Goal: Download file/media

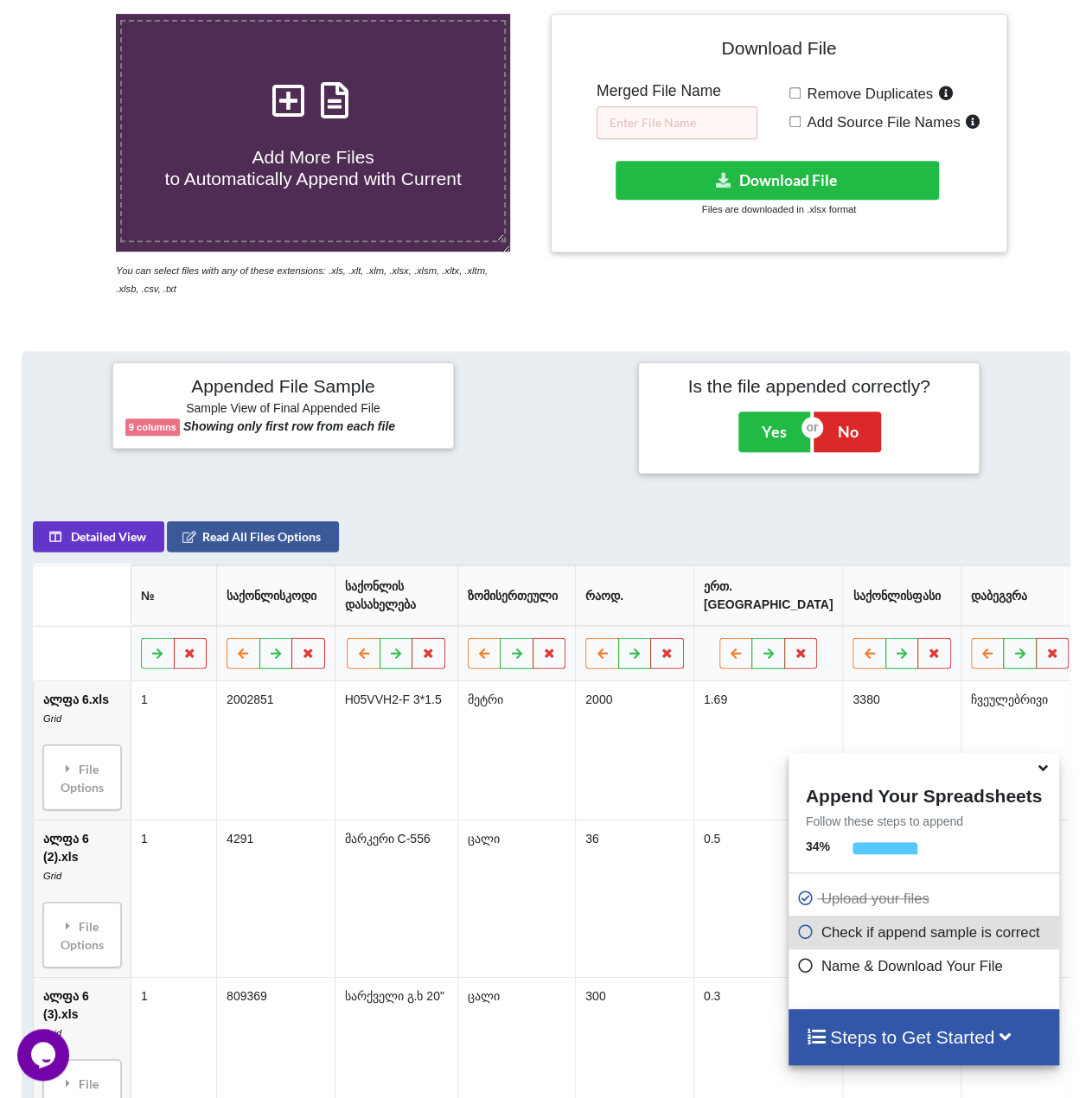
scroll to position [166, 0]
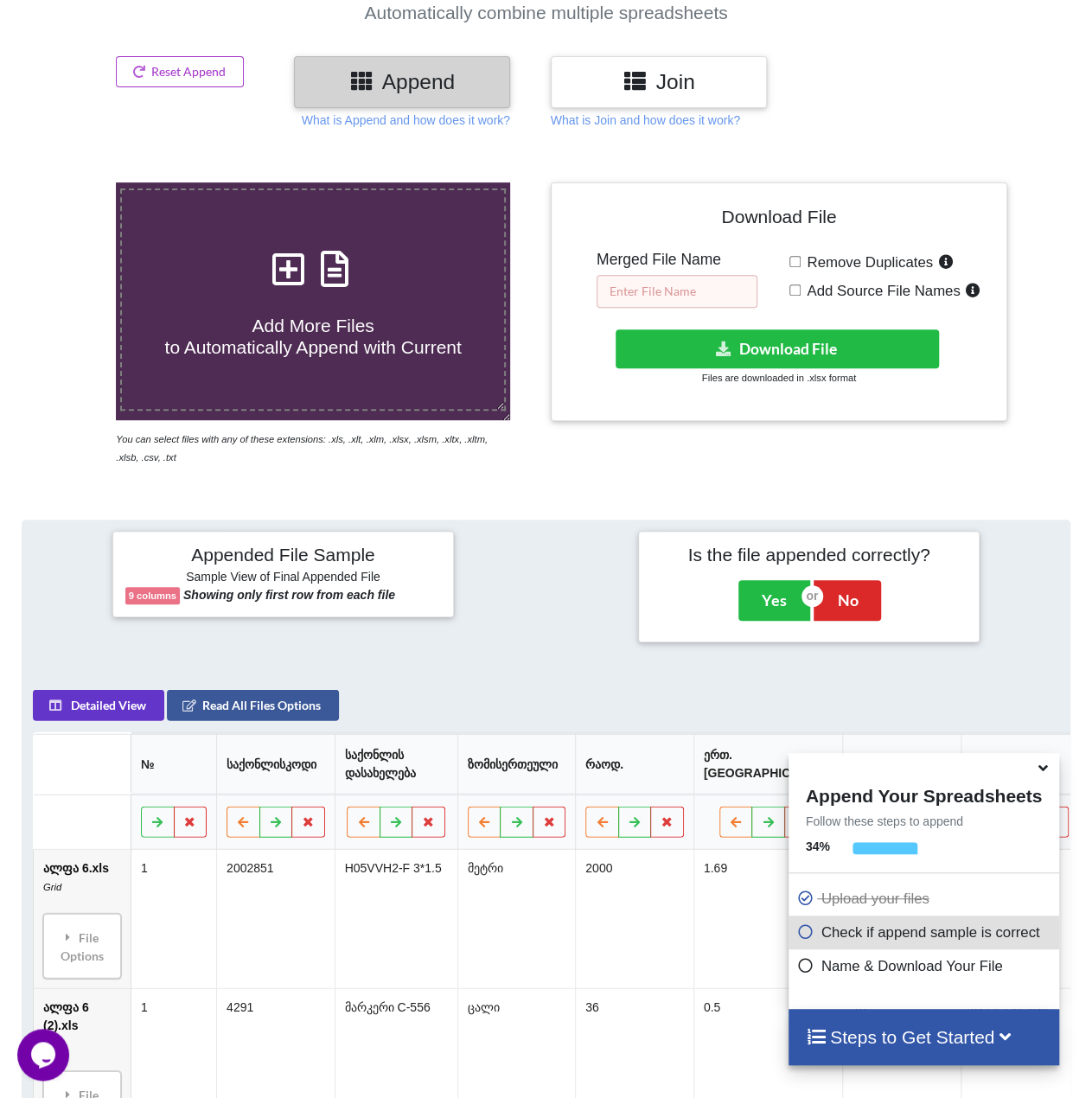
click at [677, 283] on input "text" at bounding box center [677, 291] width 161 height 33
type input "1"
click at [749, 345] on button "Download File" at bounding box center [777, 349] width 324 height 39
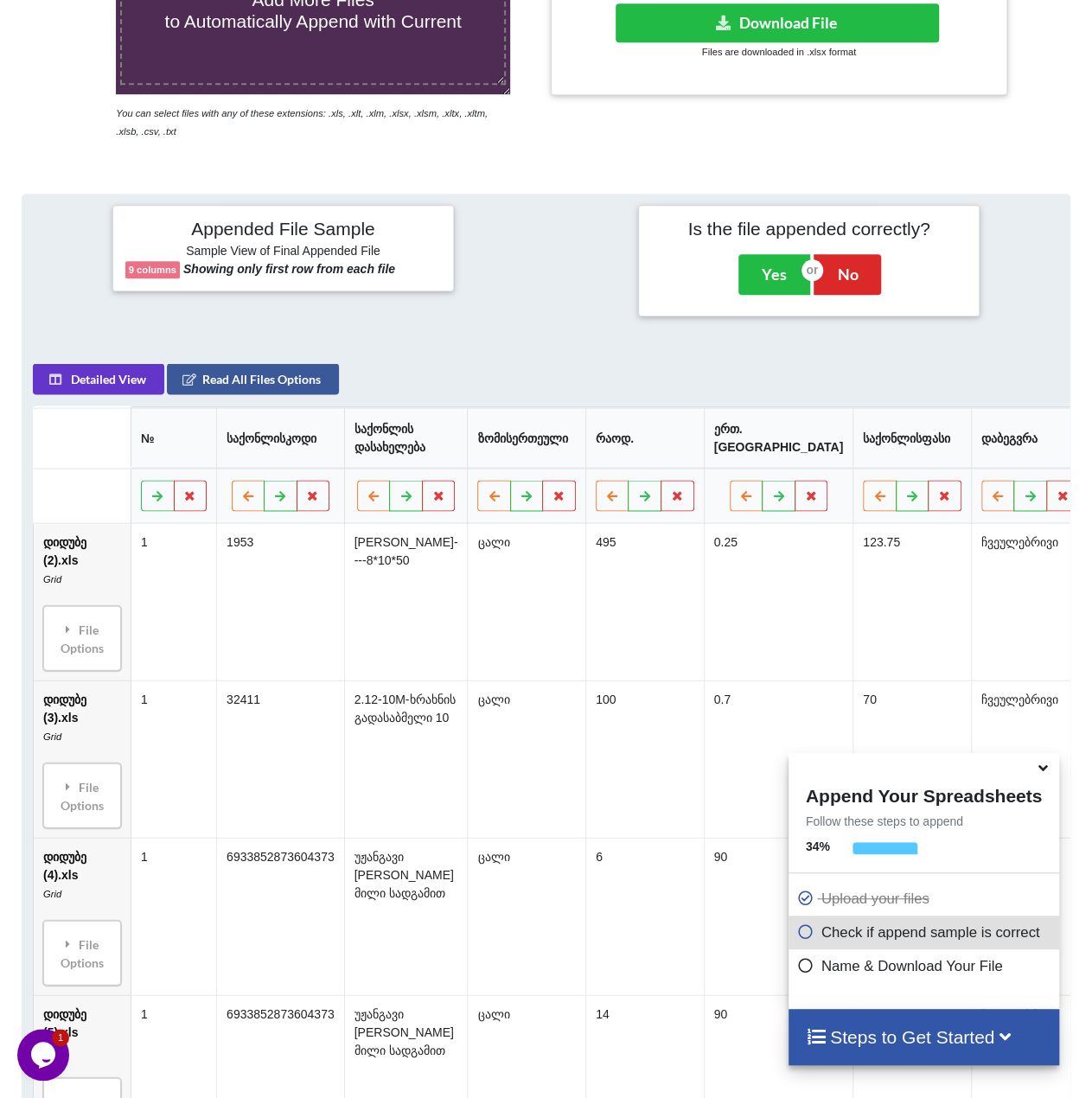
scroll to position [339, 0]
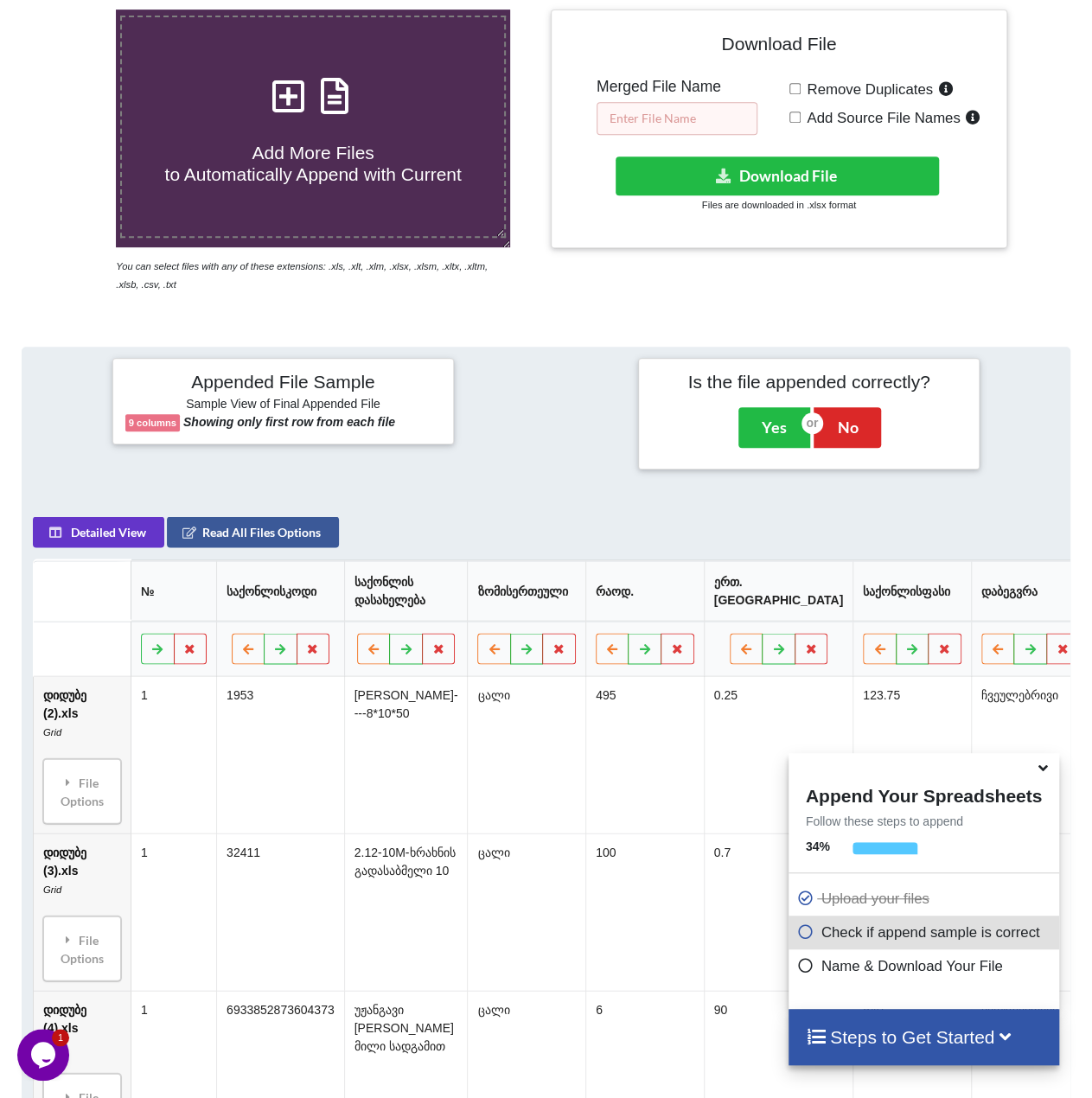
click at [662, 115] on input "text" at bounding box center [677, 118] width 161 height 33
type input "1"
click at [807, 181] on button "Download File" at bounding box center [777, 175] width 324 height 39
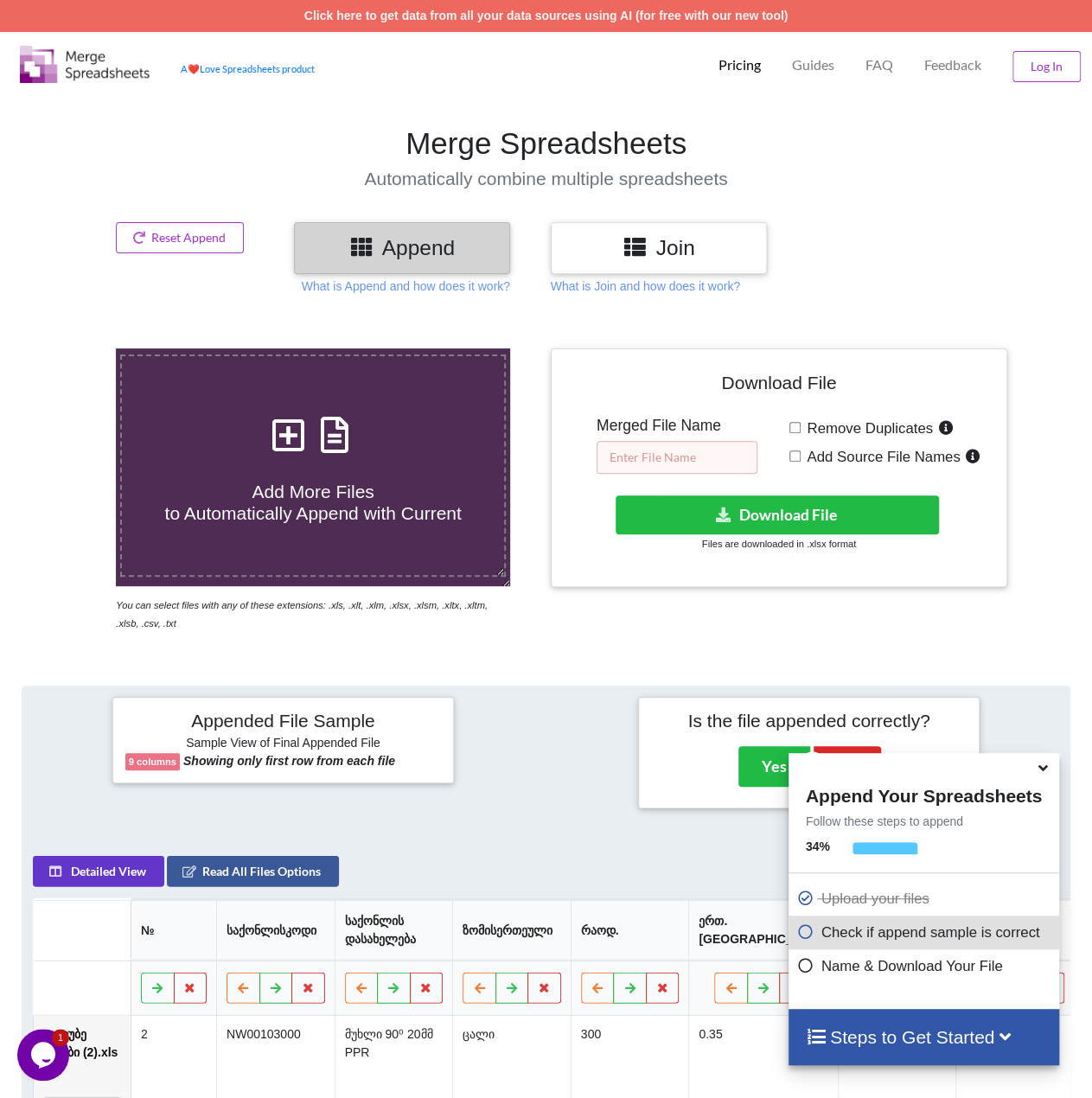
click at [660, 465] on input "text" at bounding box center [677, 457] width 161 height 33
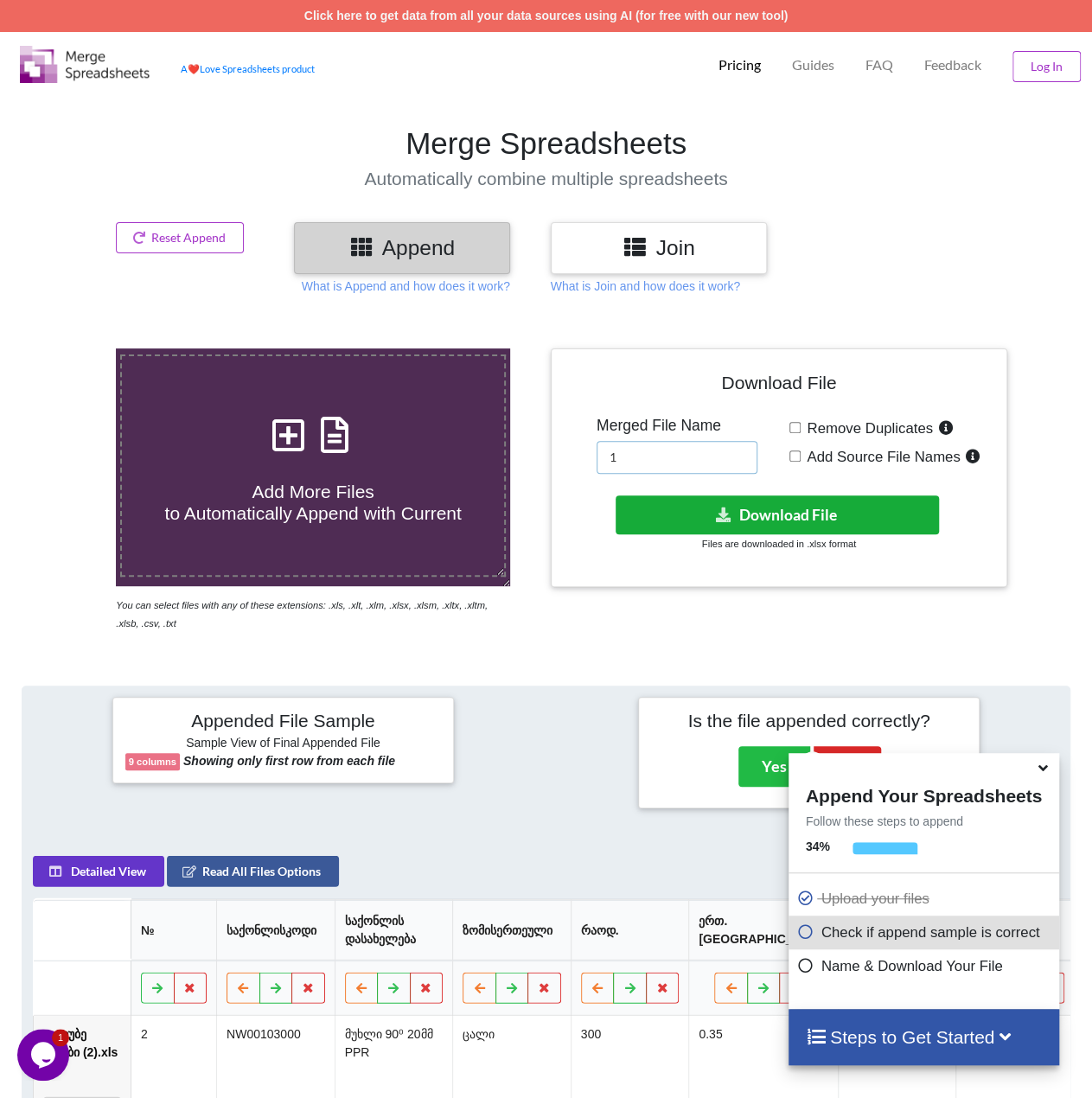
type input "1"
click at [771, 511] on button "Download File" at bounding box center [777, 514] width 324 height 39
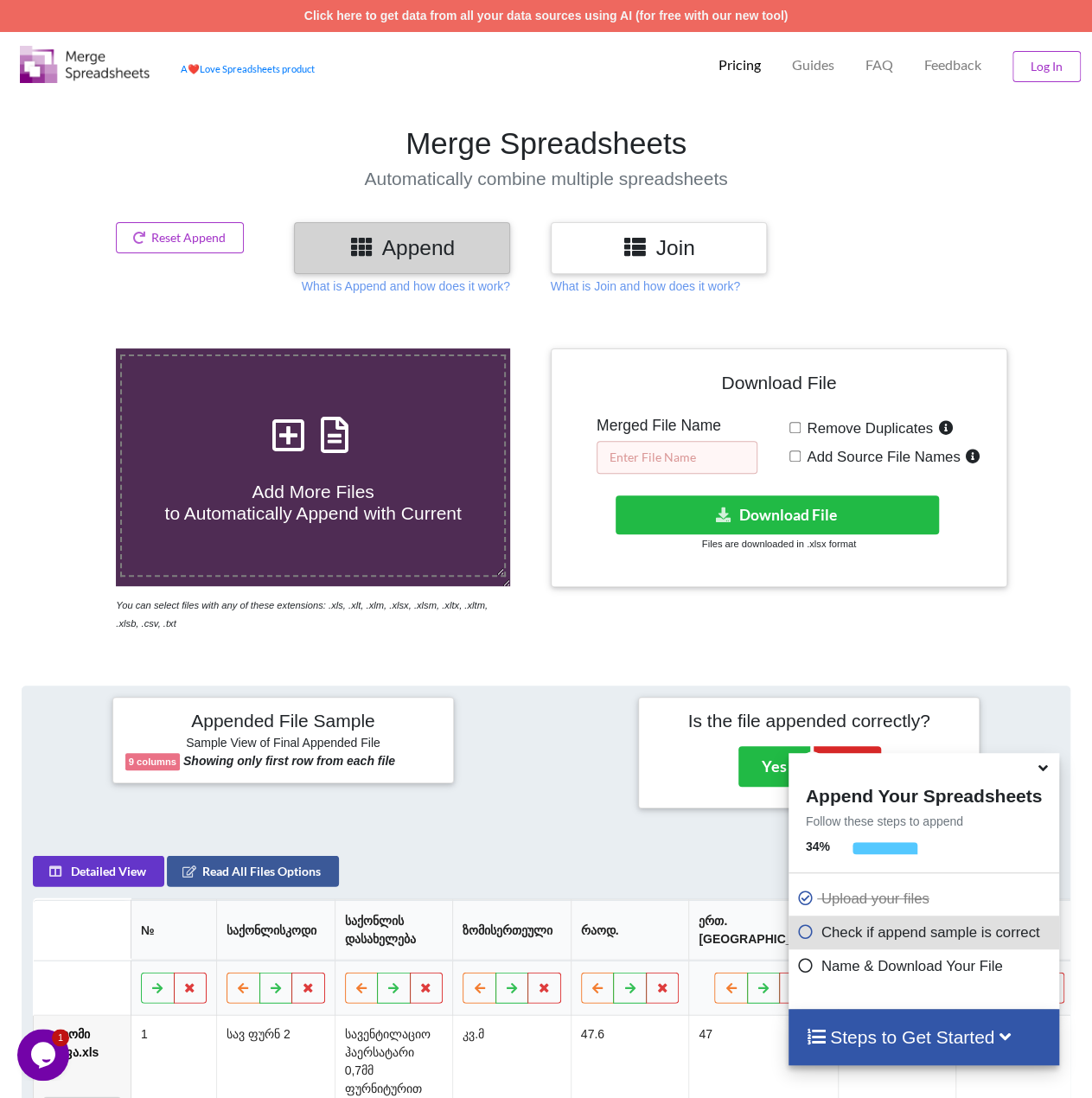
click at [640, 452] on input "text" at bounding box center [677, 457] width 161 height 33
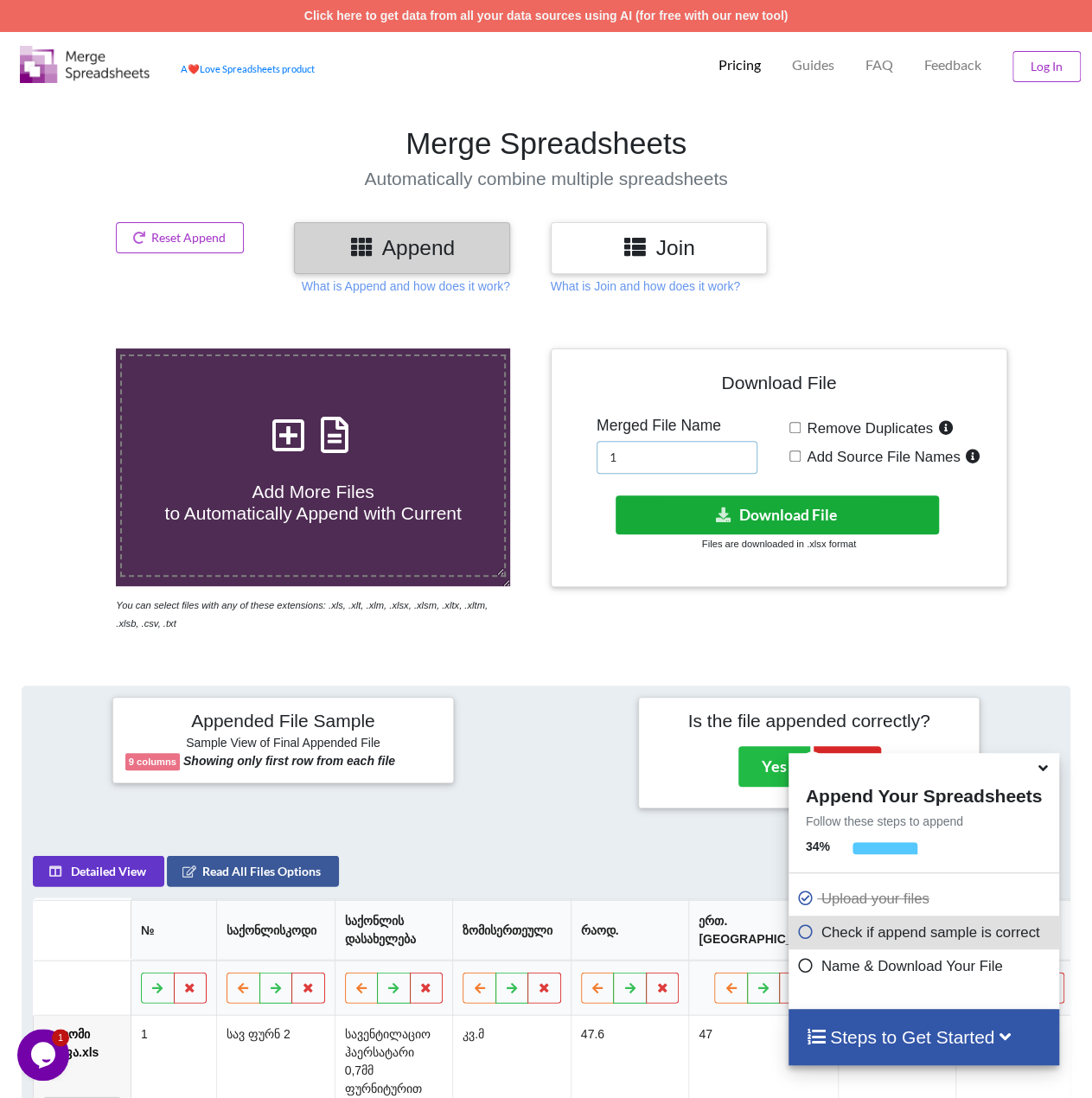
type input "1"
click at [748, 504] on button "Download File" at bounding box center [777, 514] width 324 height 39
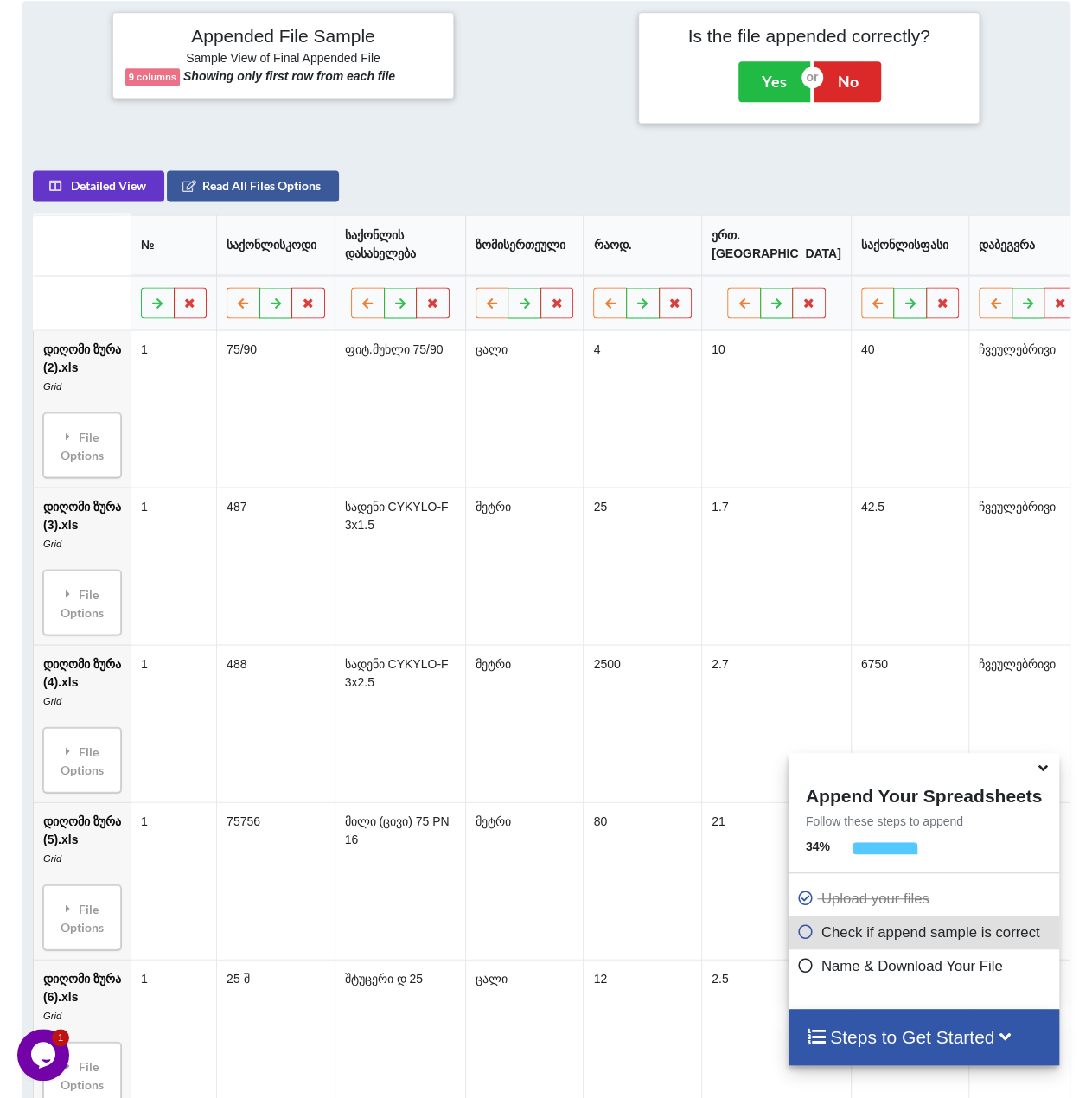
scroll to position [252, 0]
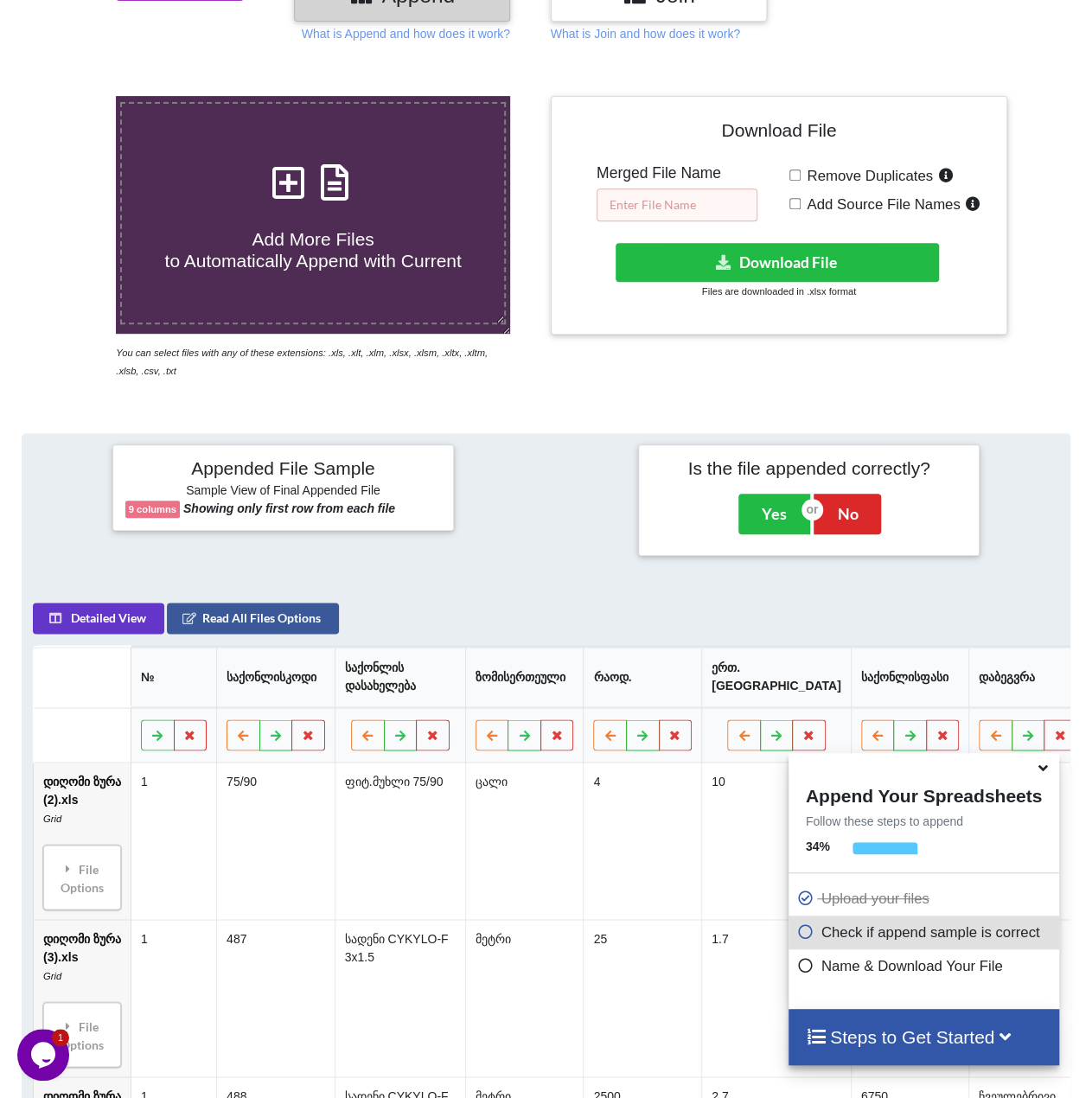
click at [635, 202] on input "text" at bounding box center [677, 205] width 161 height 33
type input "1"
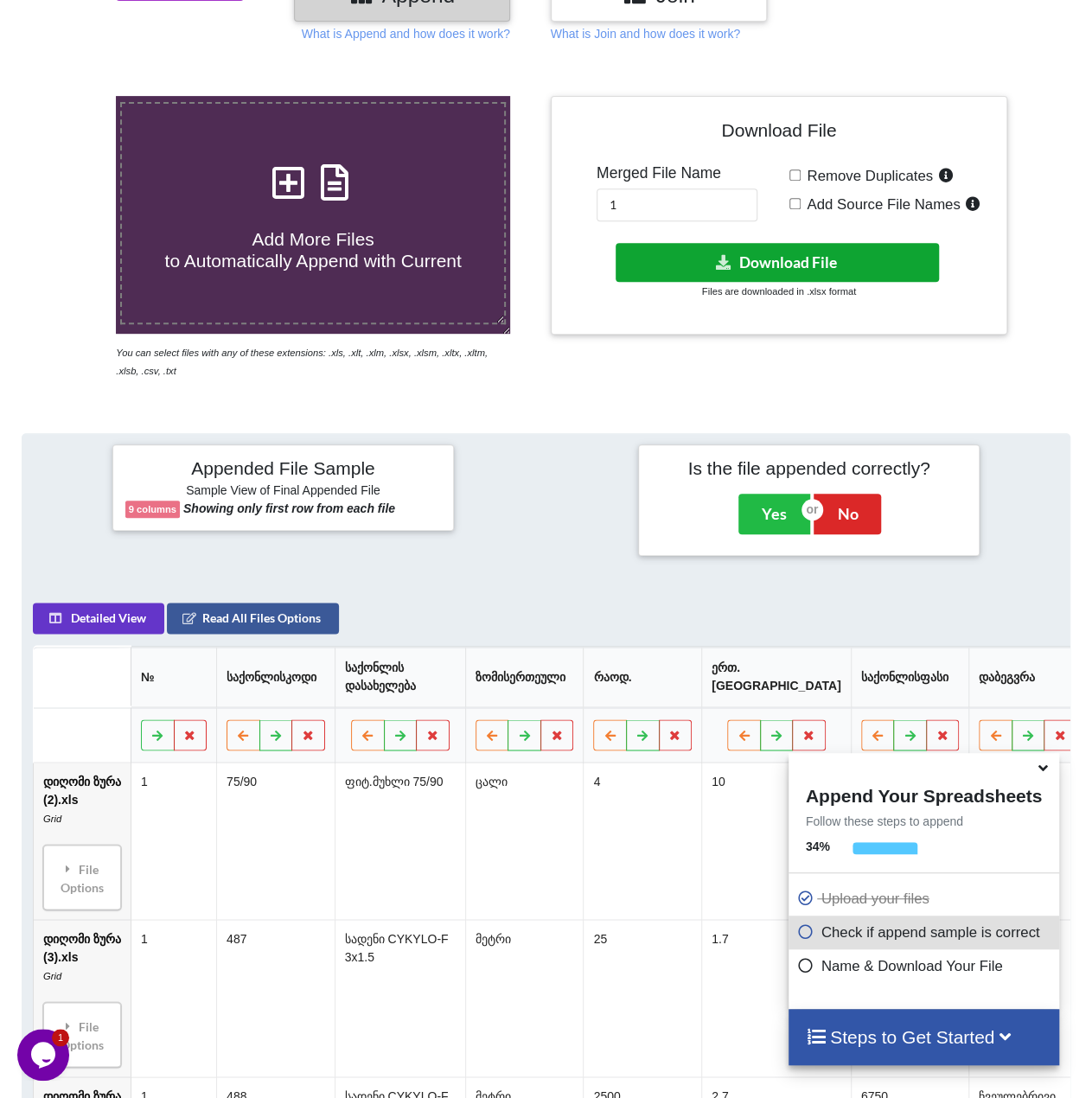
click at [777, 260] on button "Download File" at bounding box center [777, 262] width 324 height 39
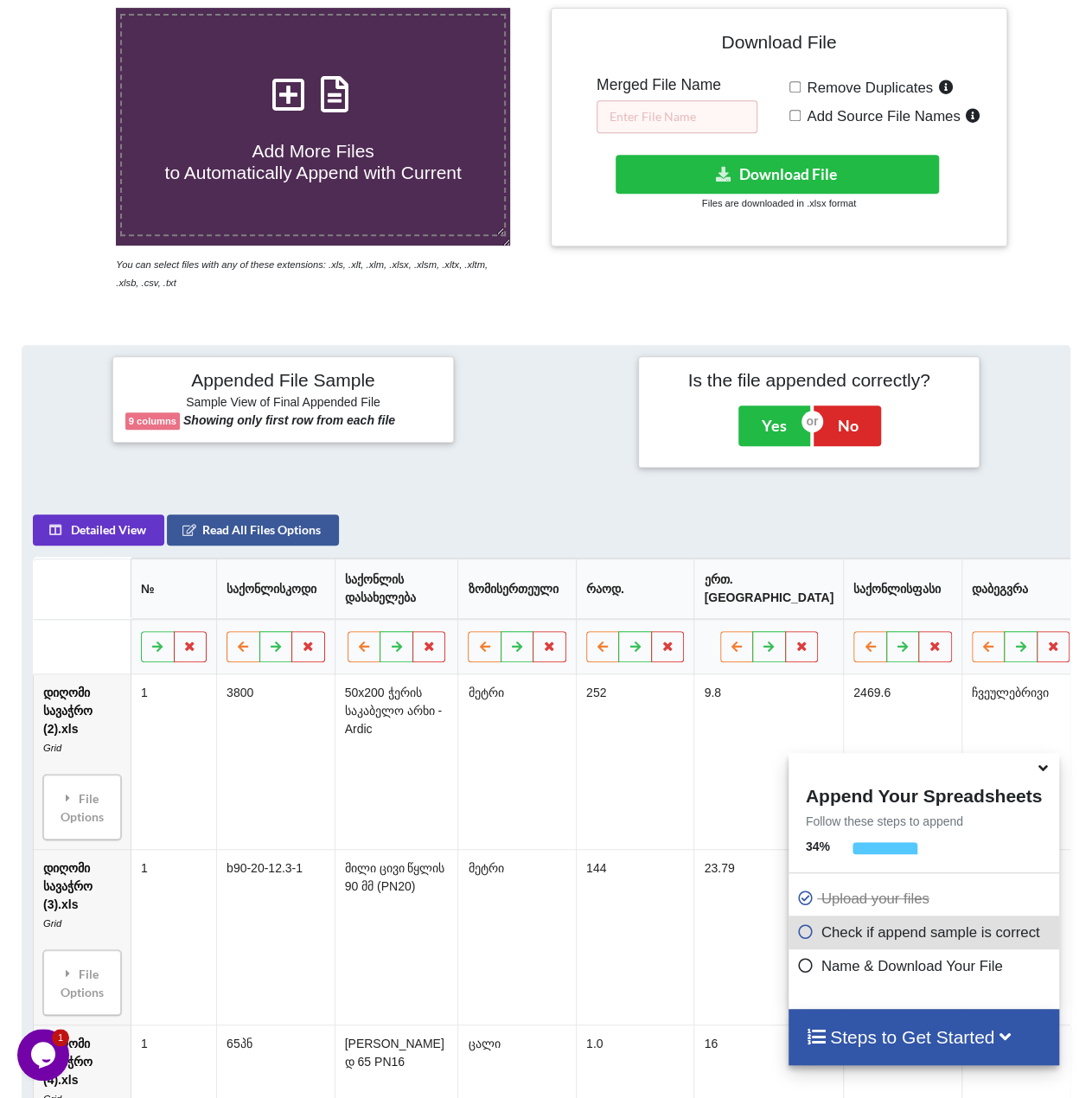
scroll to position [339, 0]
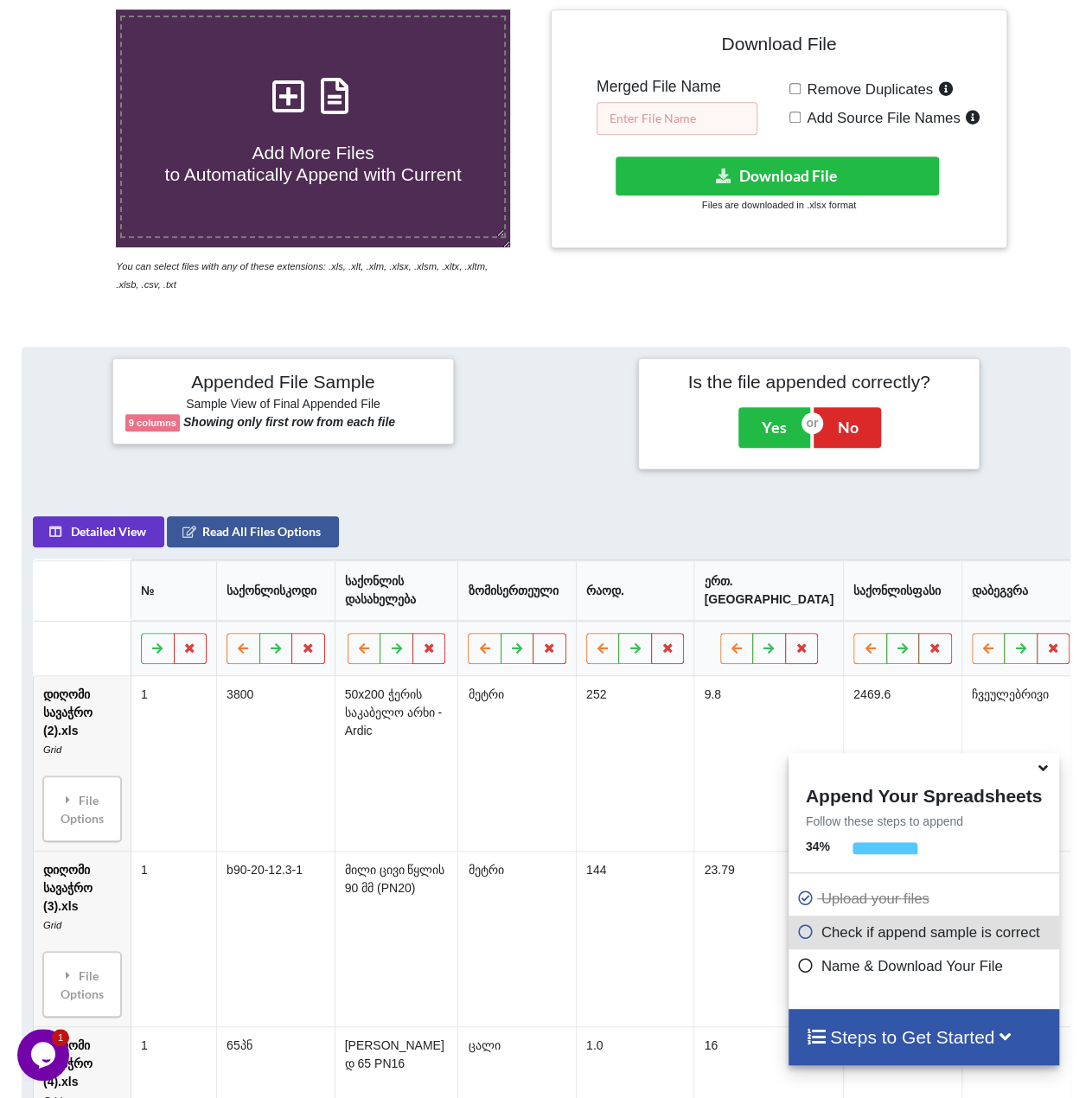
click at [685, 124] on input "text" at bounding box center [677, 118] width 161 height 33
type input "!"
type input "1"
click at [748, 169] on button "Download File" at bounding box center [777, 175] width 324 height 39
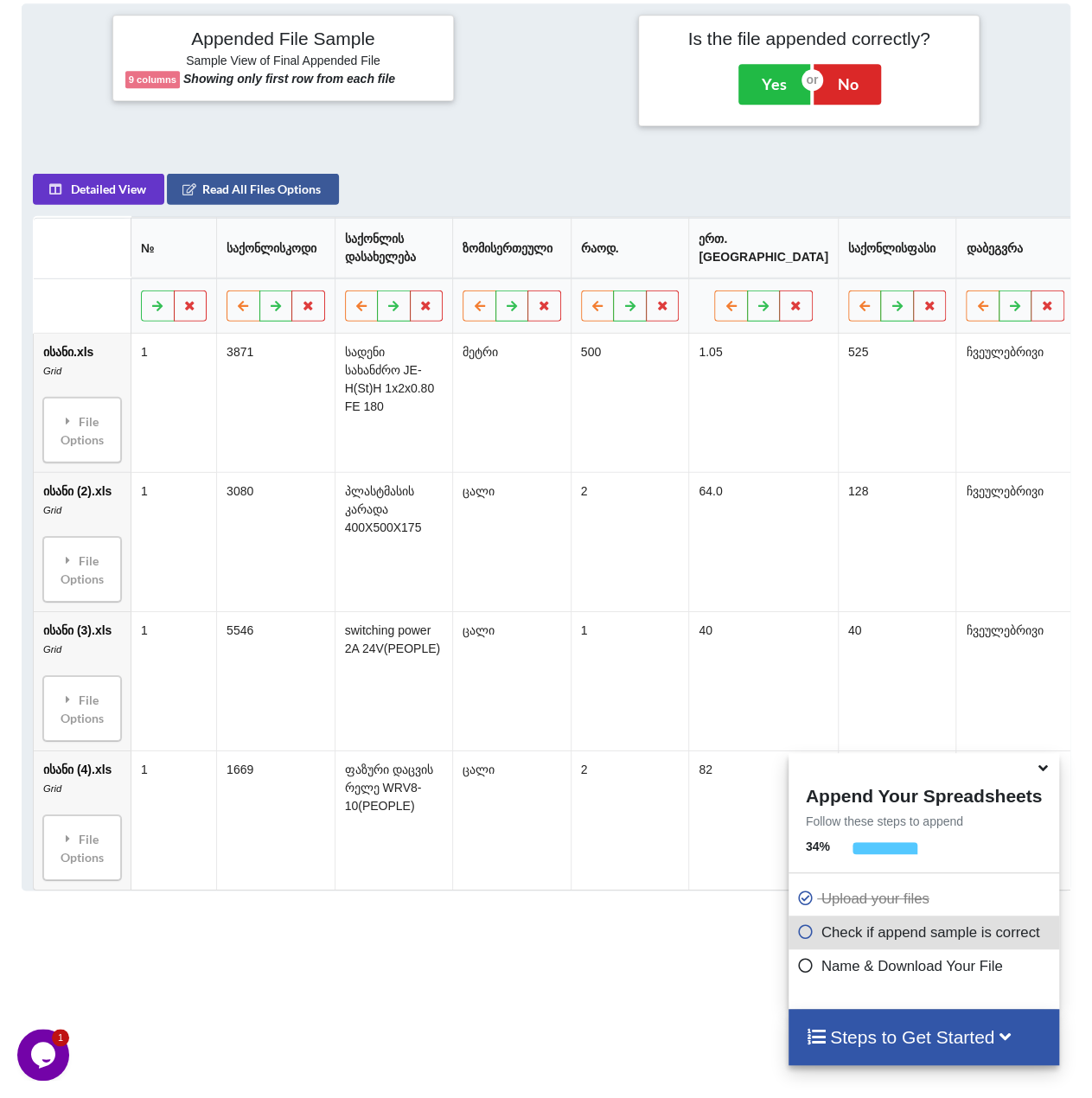
scroll to position [685, 0]
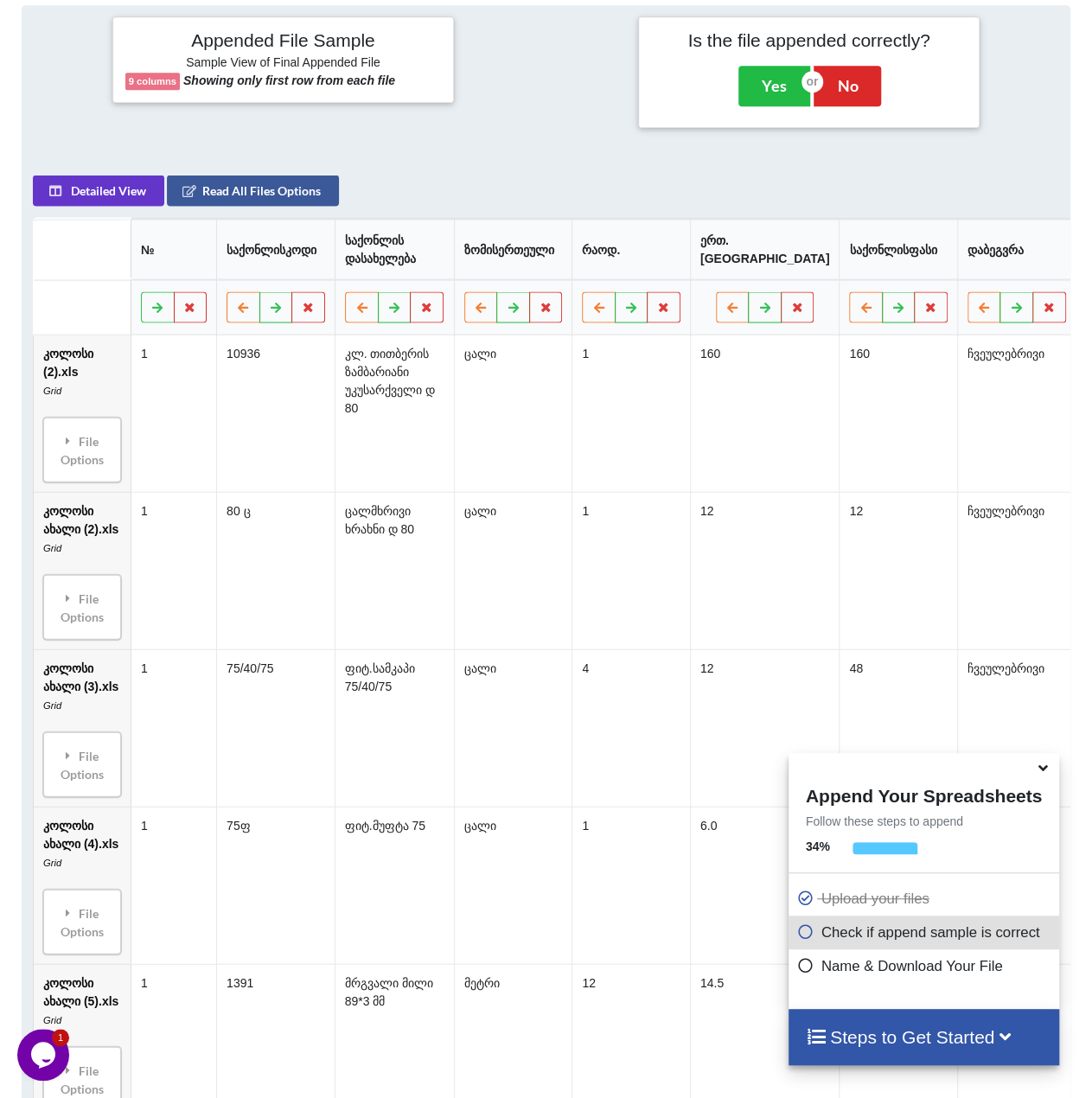
scroll to position [685, 0]
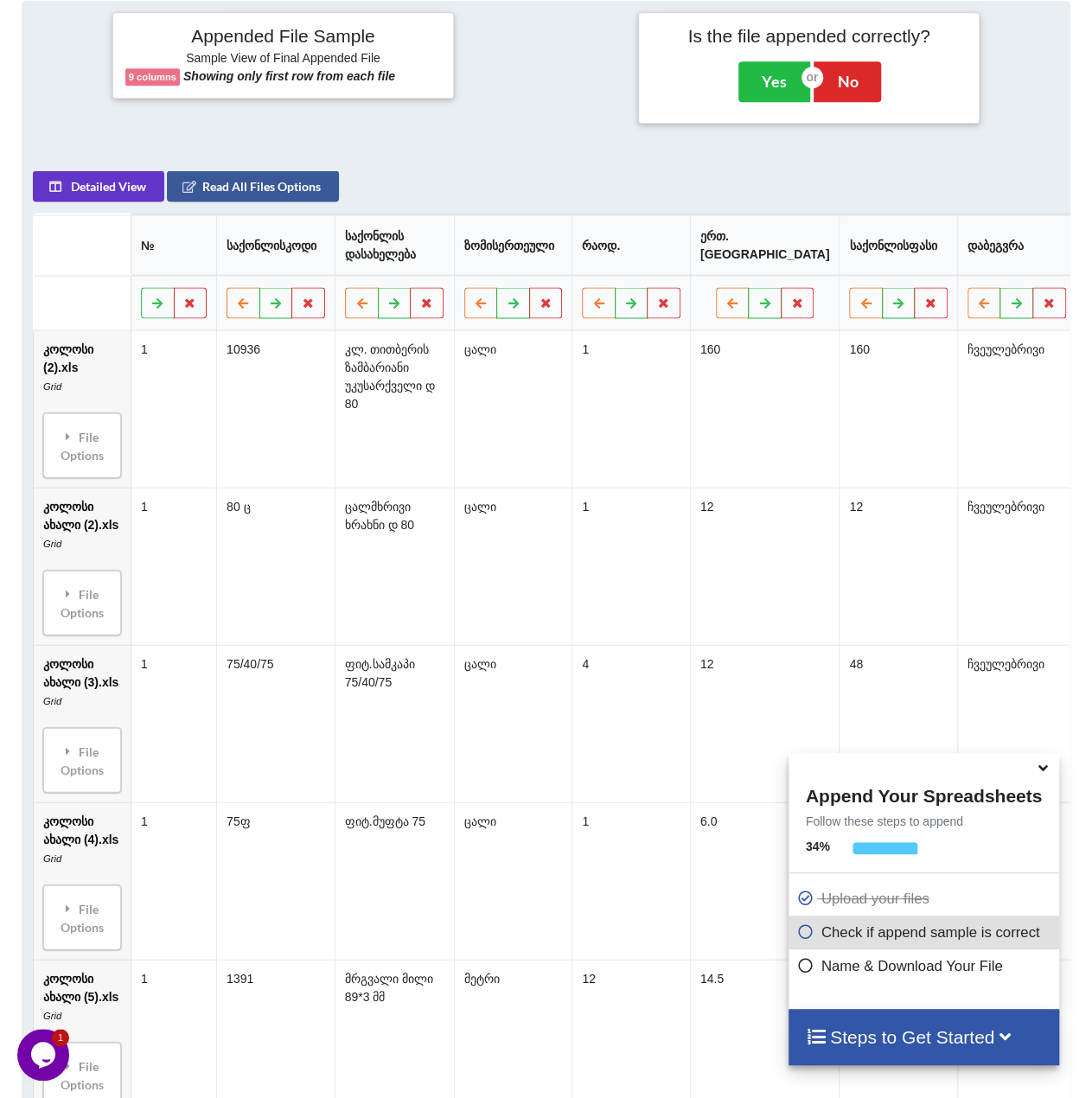
click at [522, 67] on div at bounding box center [546, 67] width 175 height 110
click at [583, 50] on div at bounding box center [546, 67] width 175 height 110
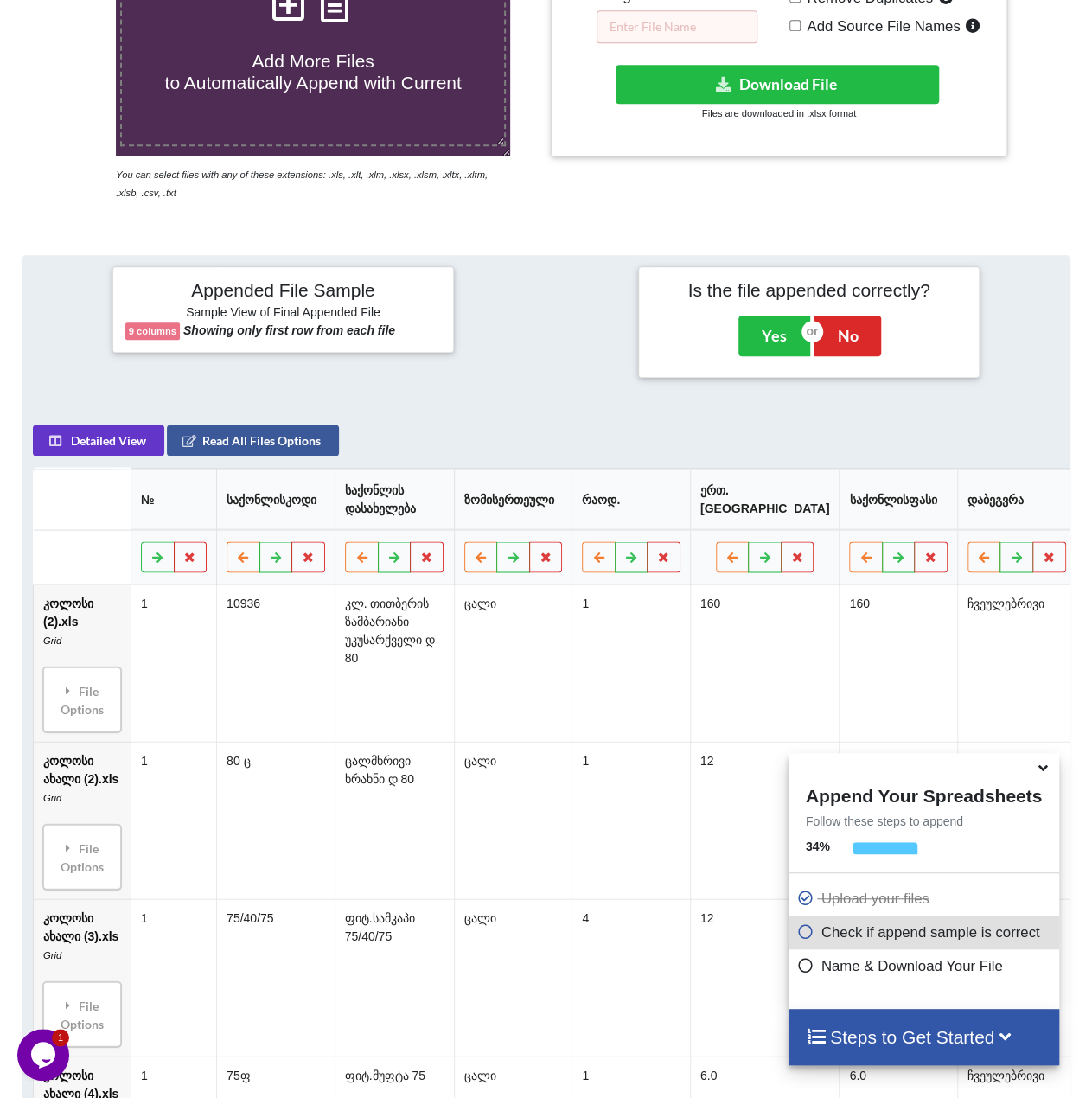
scroll to position [426, 0]
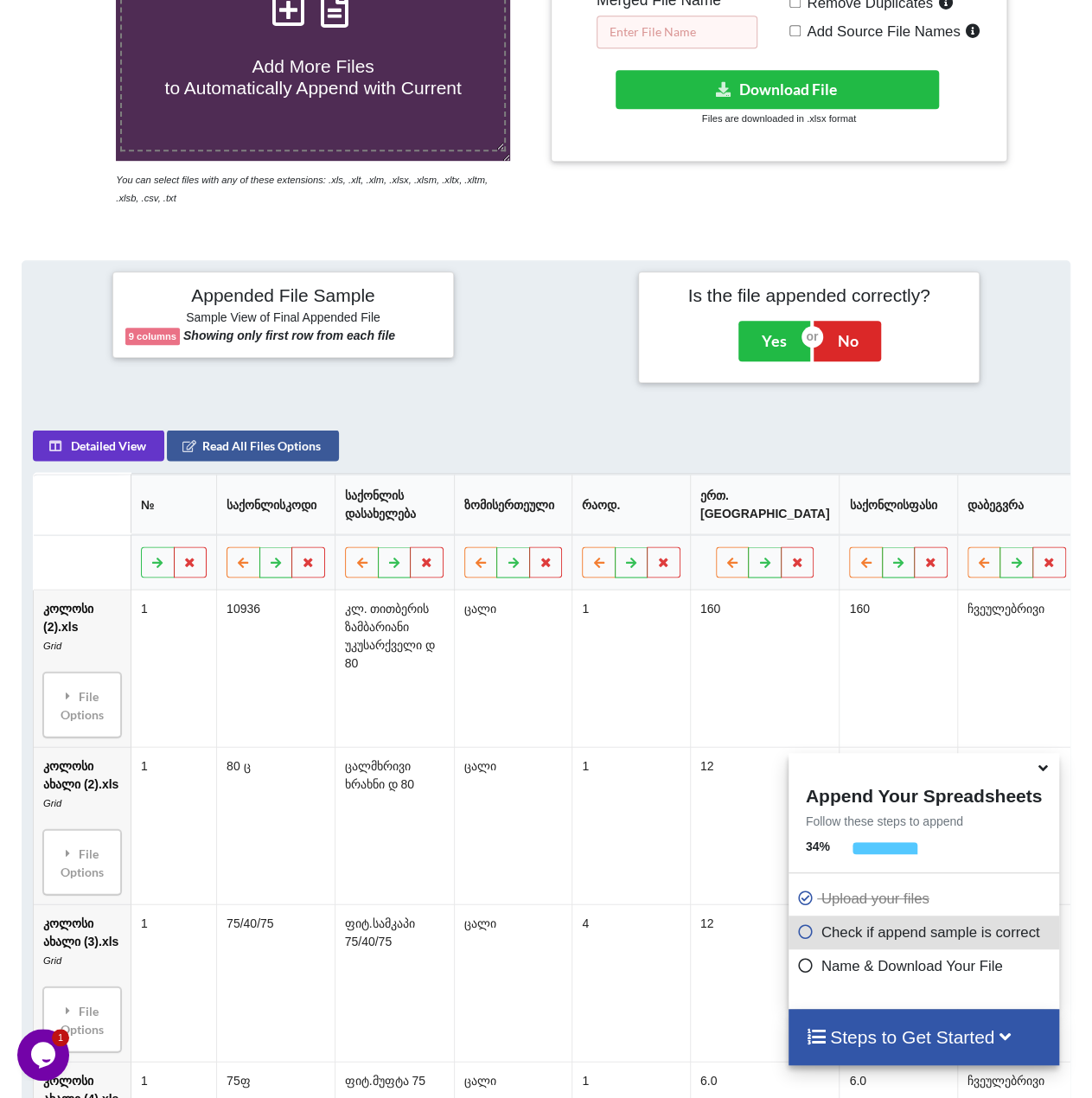
click at [667, 37] on input "text" at bounding box center [677, 32] width 161 height 33
type input "!"
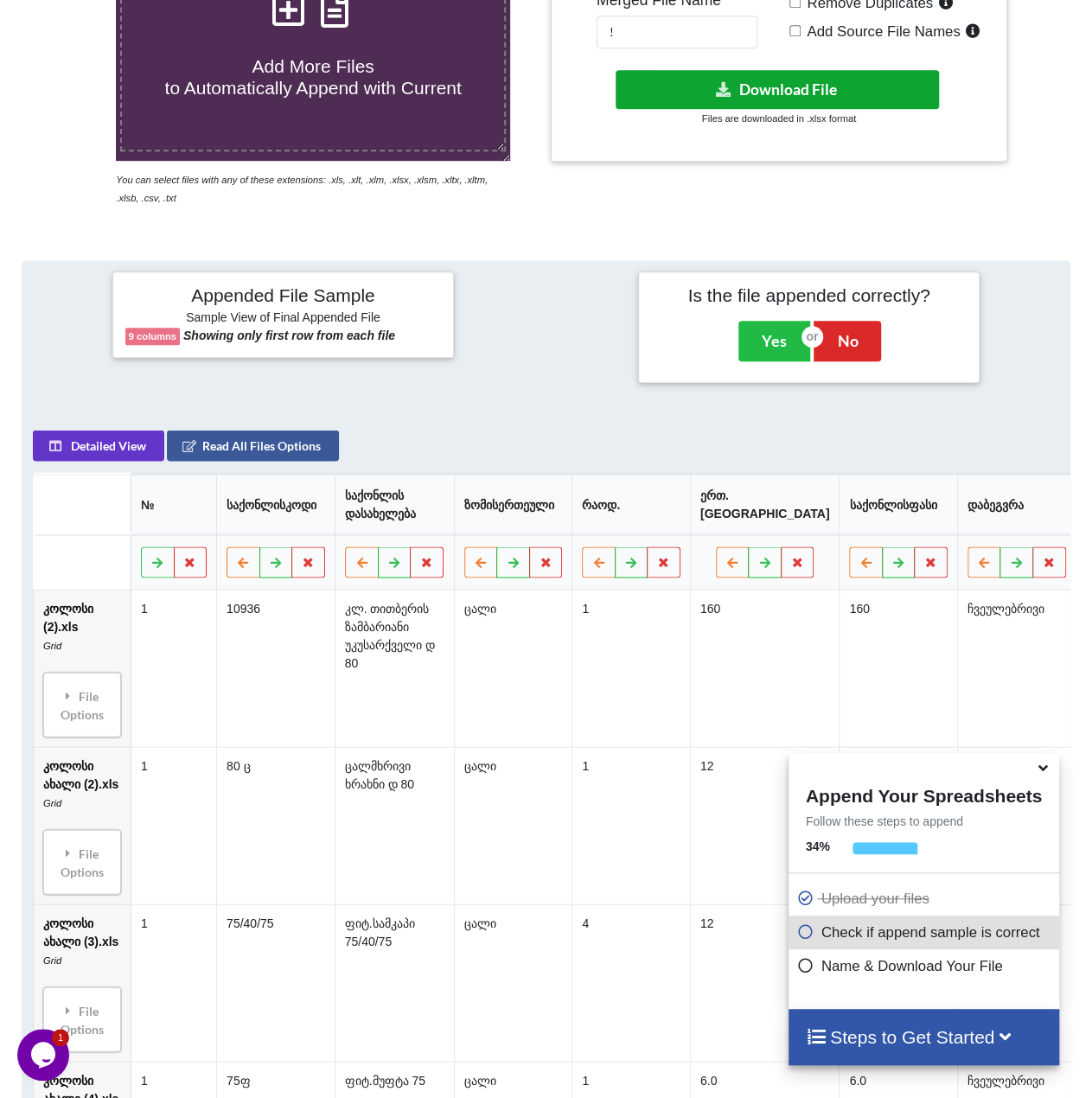
click at [754, 86] on button "Download File" at bounding box center [777, 89] width 324 height 39
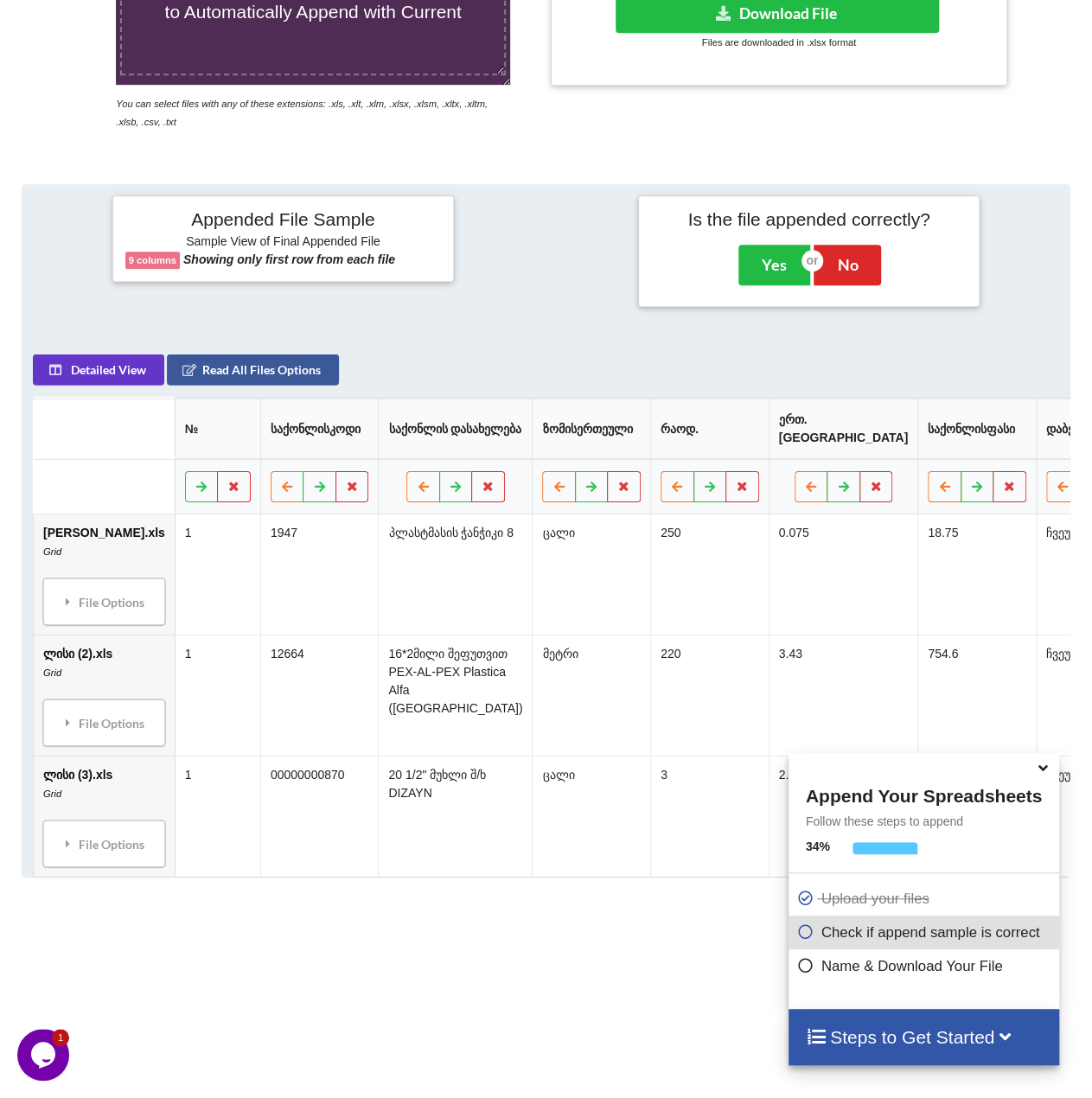
scroll to position [339, 0]
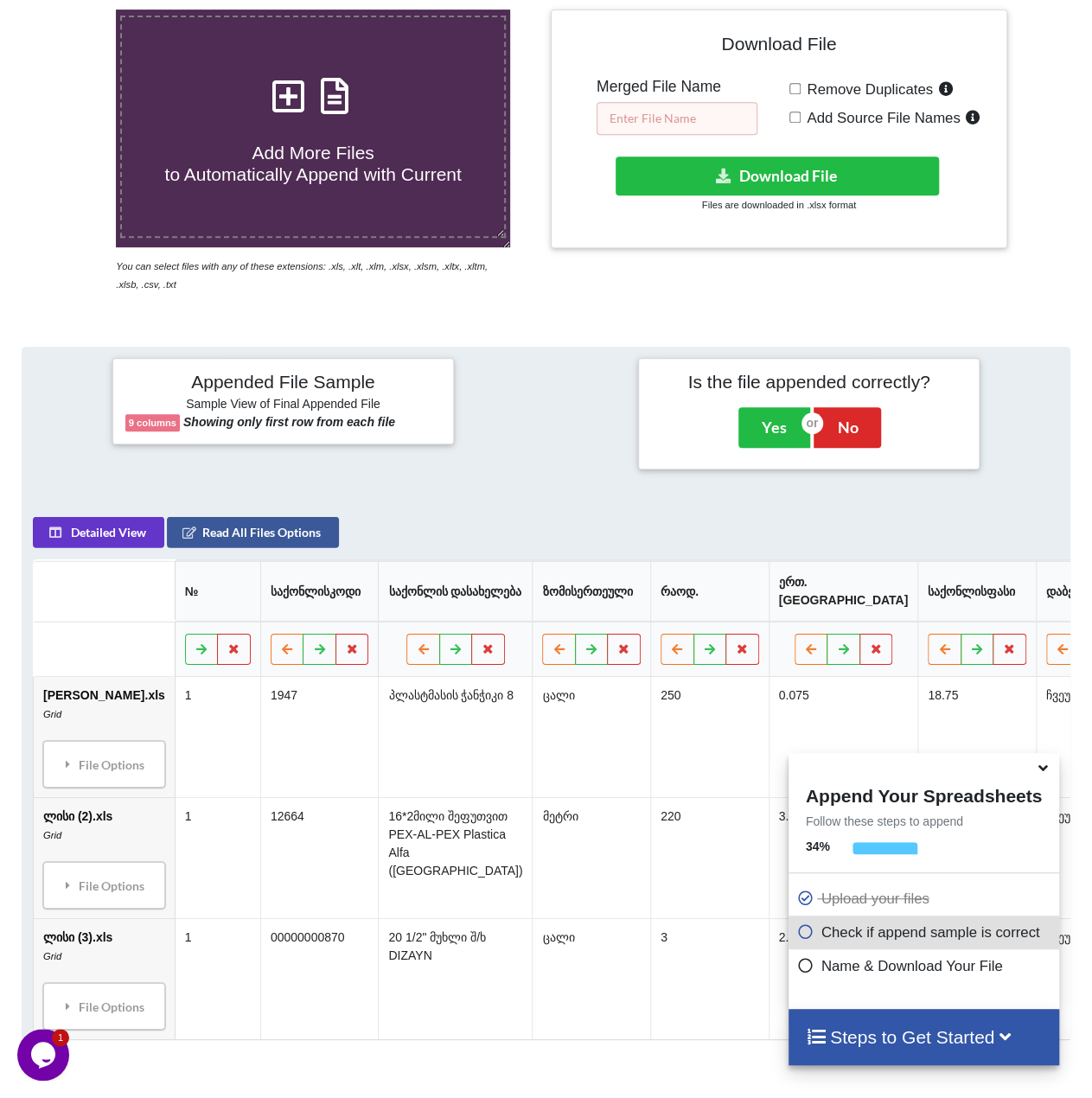
click at [692, 115] on input "text" at bounding box center [677, 118] width 161 height 33
type input "!"
click at [754, 167] on button "Download File" at bounding box center [777, 175] width 324 height 39
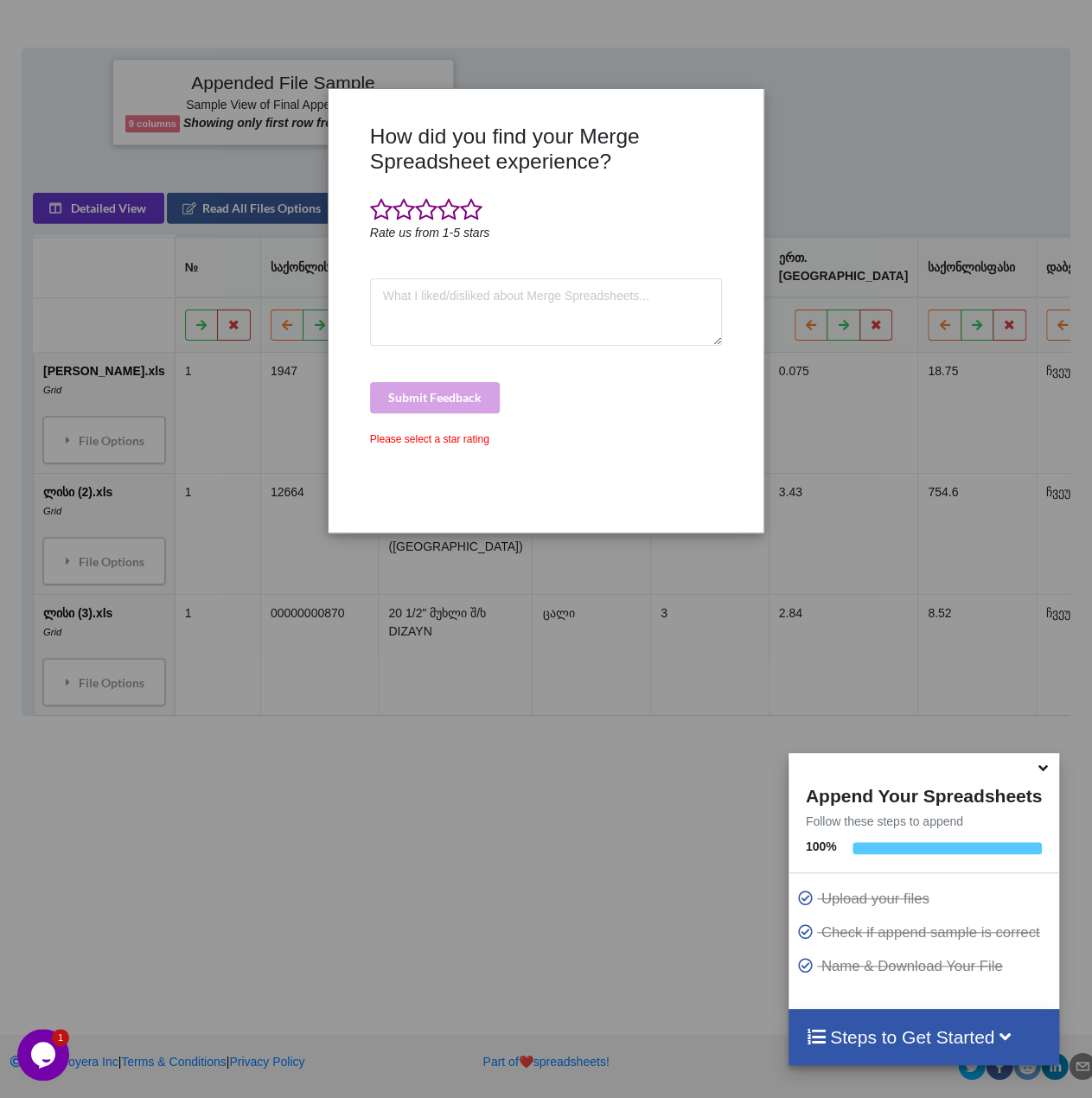
scroll to position [695, 0]
click at [488, 775] on div "How did you find your Merge Spreadsheet experience? Rate us from 1-5 stars Subm…" at bounding box center [546, 549] width 1092 height 1098
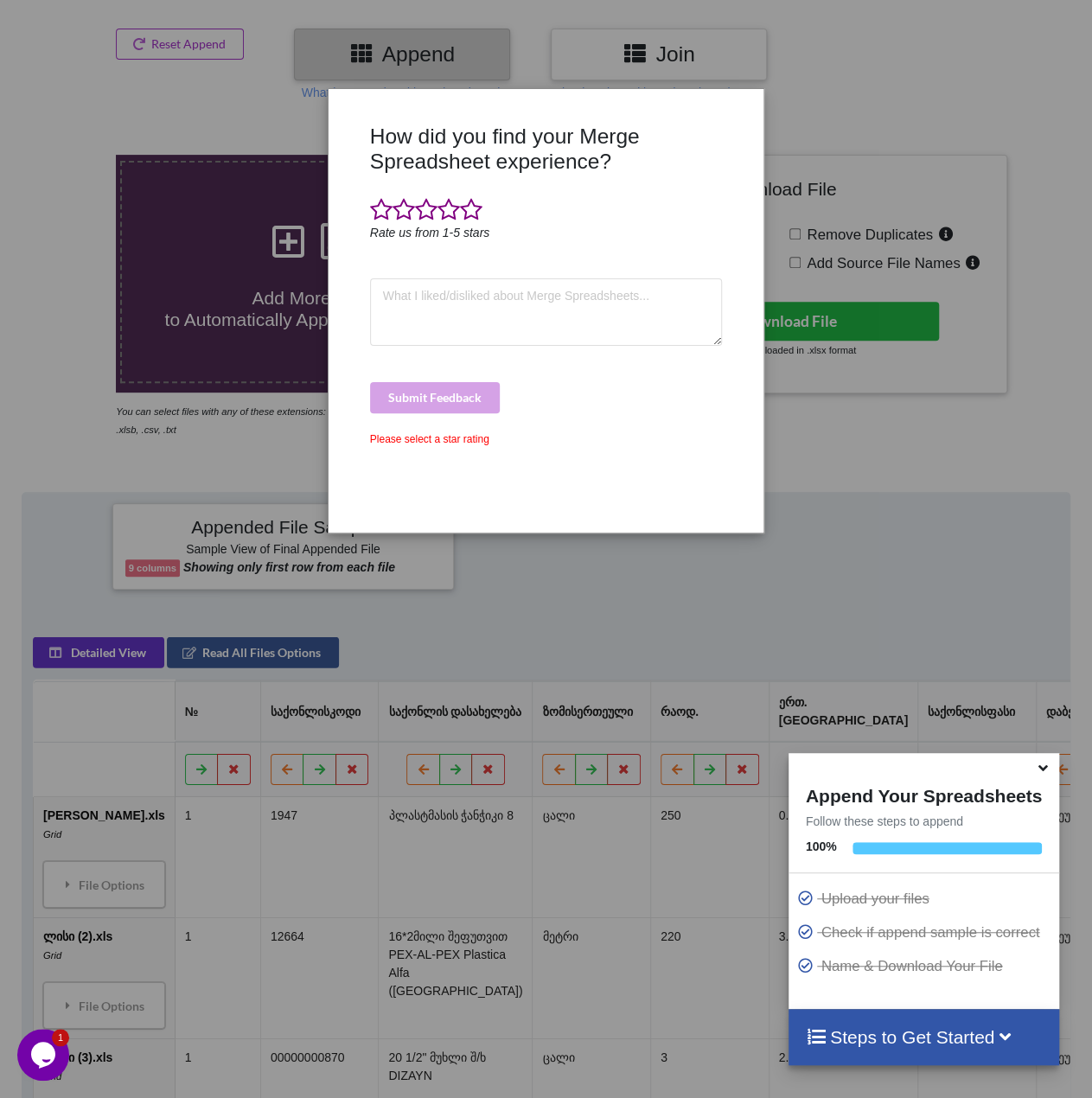
scroll to position [176, 0]
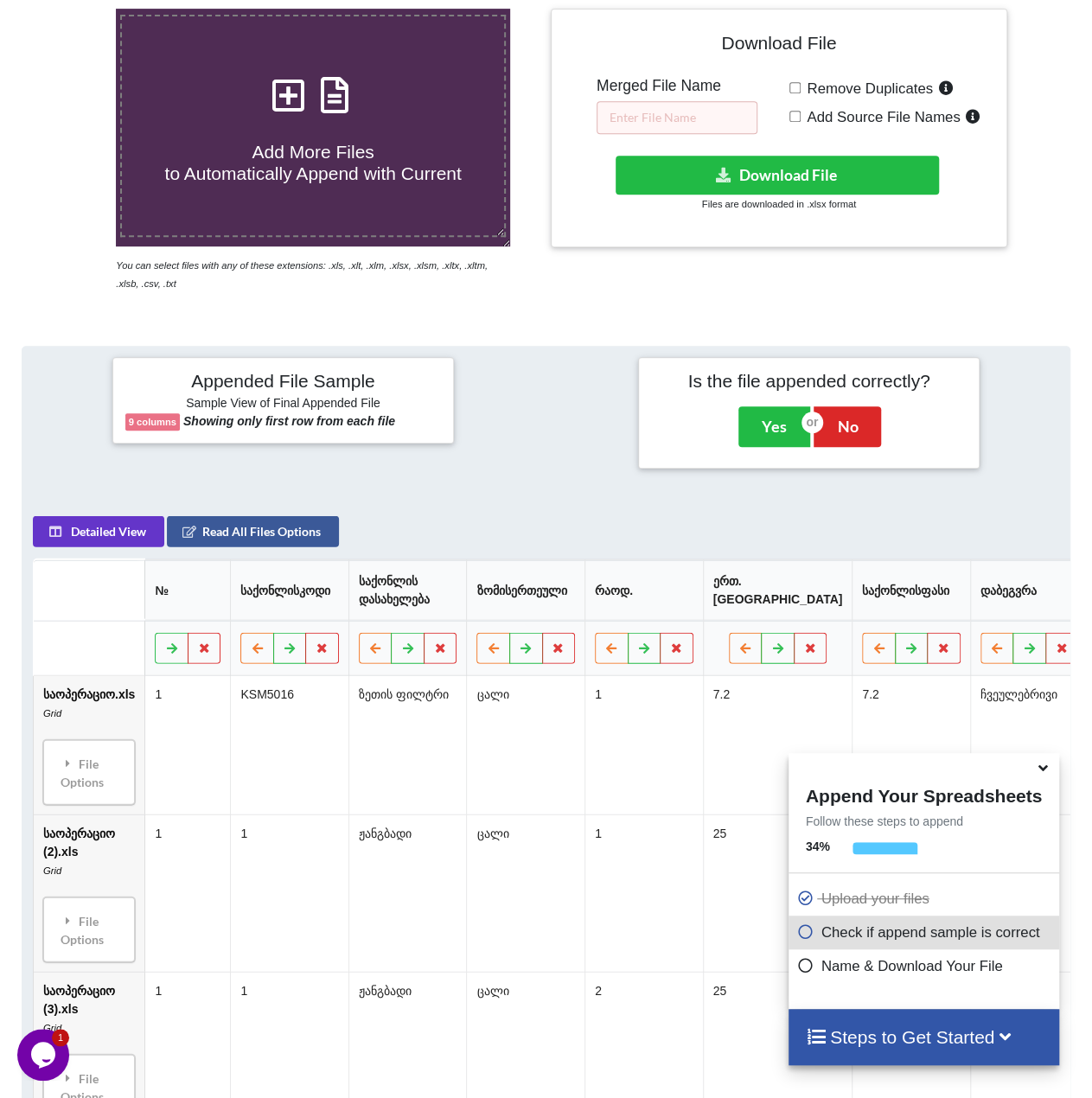
scroll to position [339, 0]
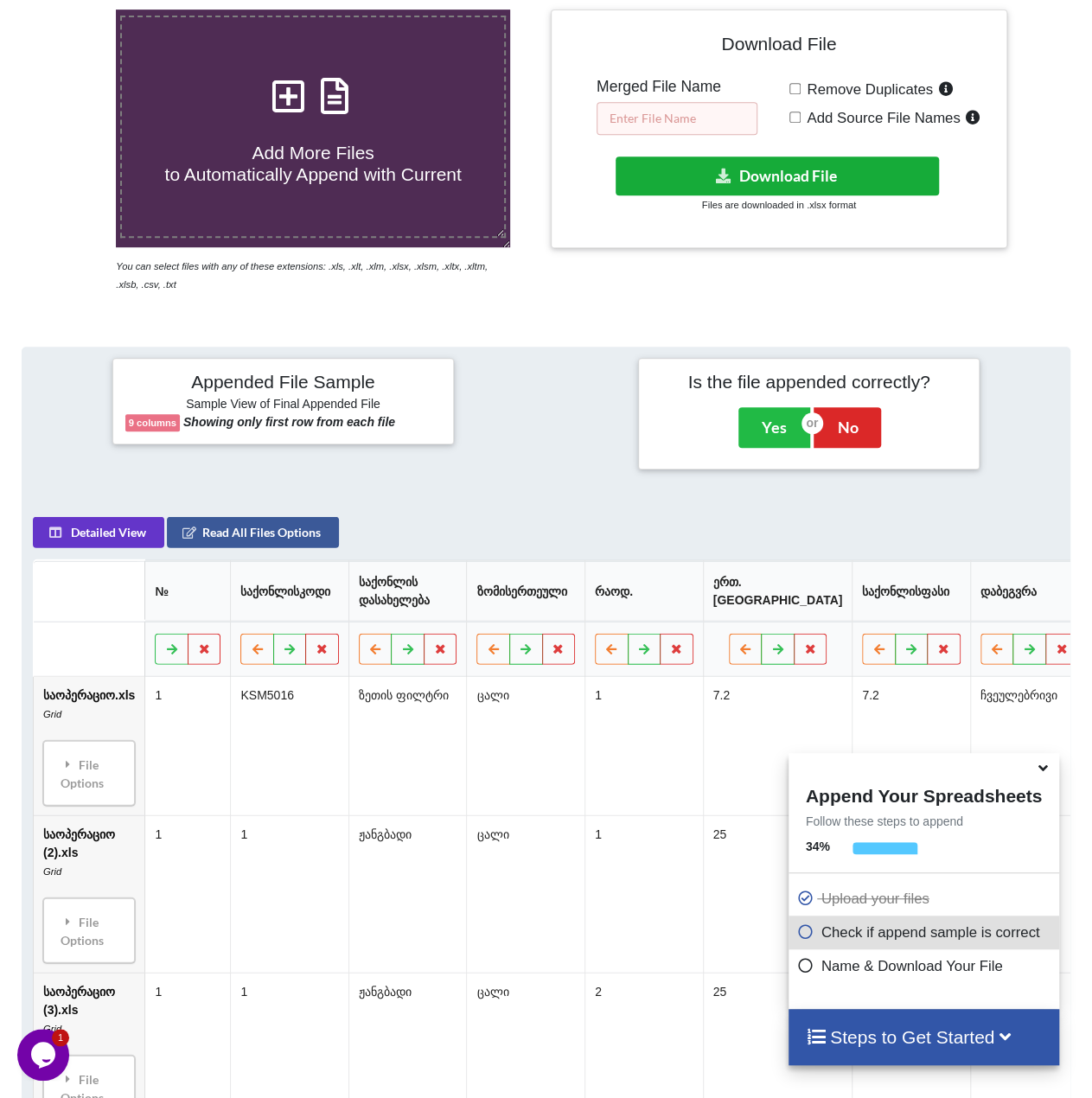
click at [687, 120] on input "text" at bounding box center [677, 118] width 161 height 33
type input "!"
click at [739, 173] on button "Download File" at bounding box center [777, 175] width 324 height 39
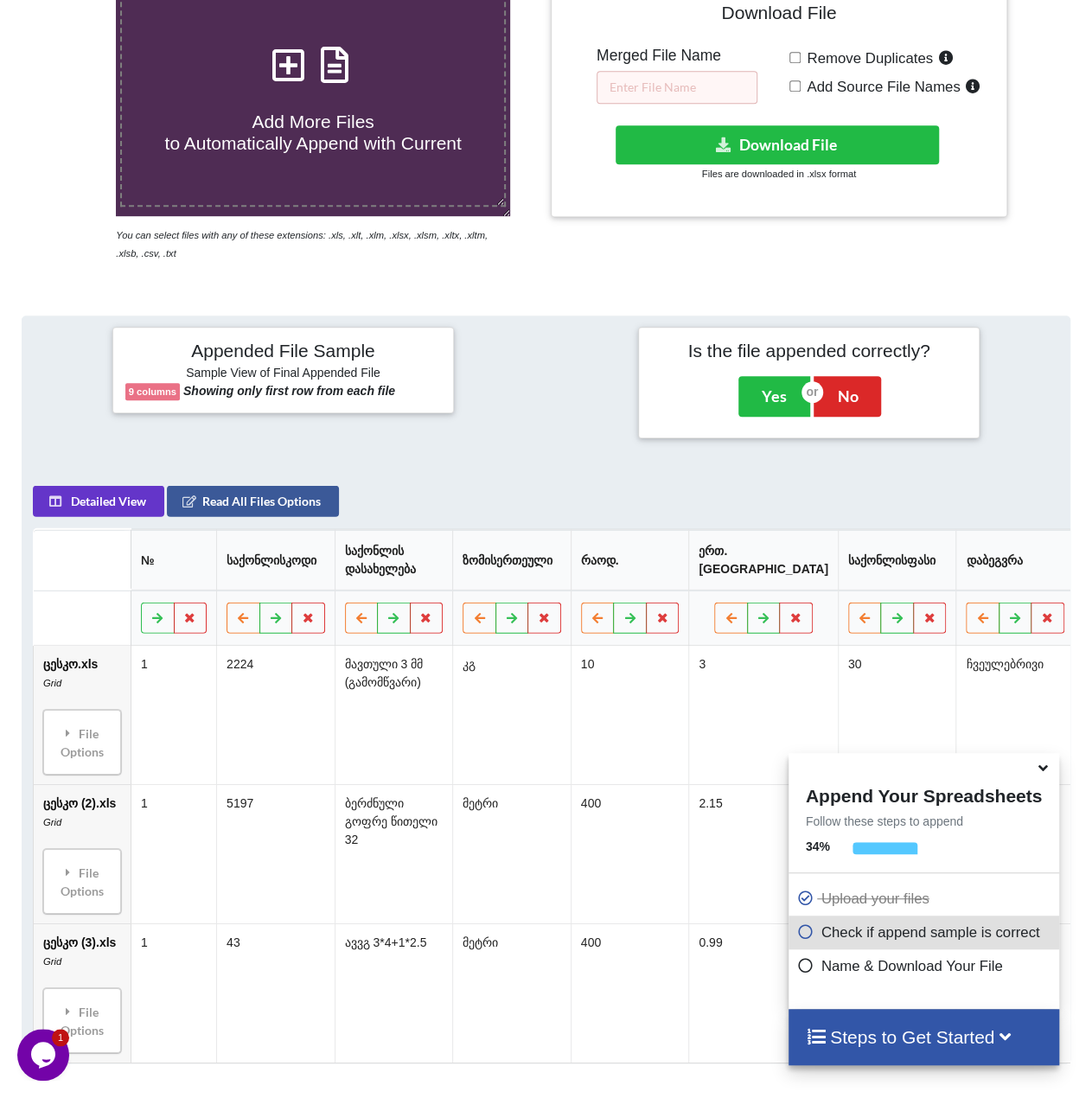
scroll to position [339, 0]
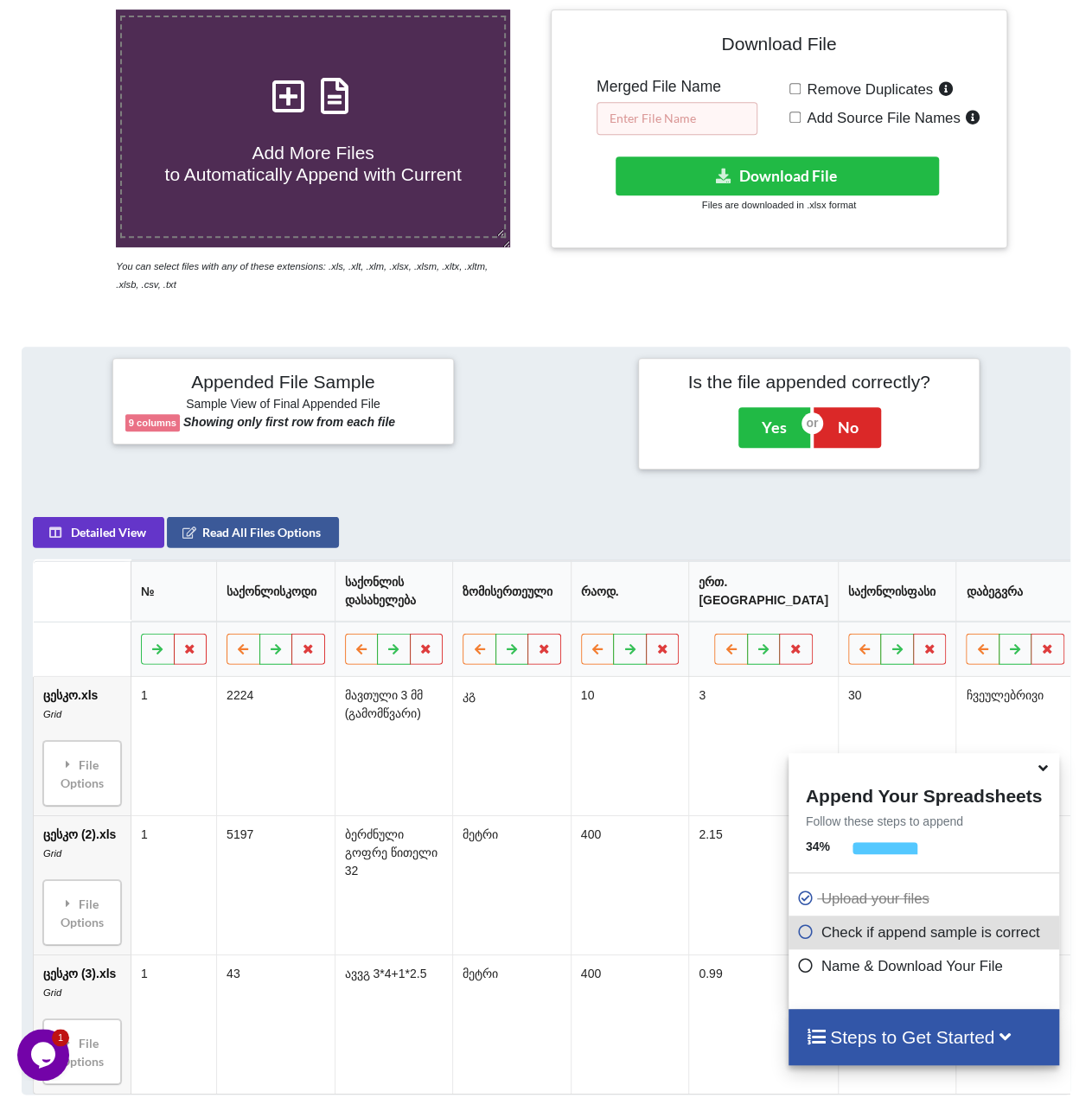
click at [682, 110] on input "text" at bounding box center [677, 118] width 161 height 33
type input "!"
click at [742, 180] on button "Download File" at bounding box center [777, 175] width 324 height 39
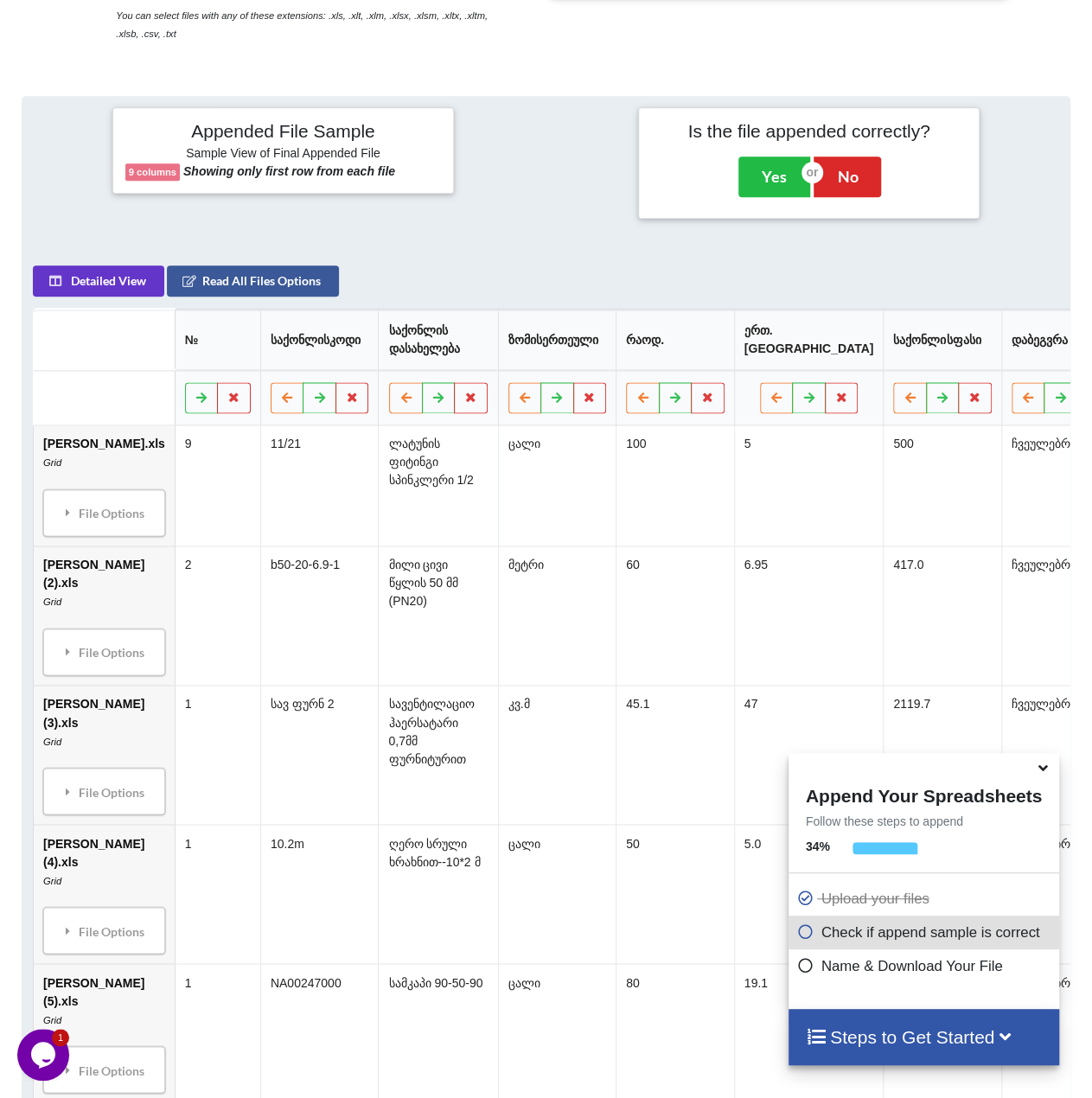
scroll to position [426, 0]
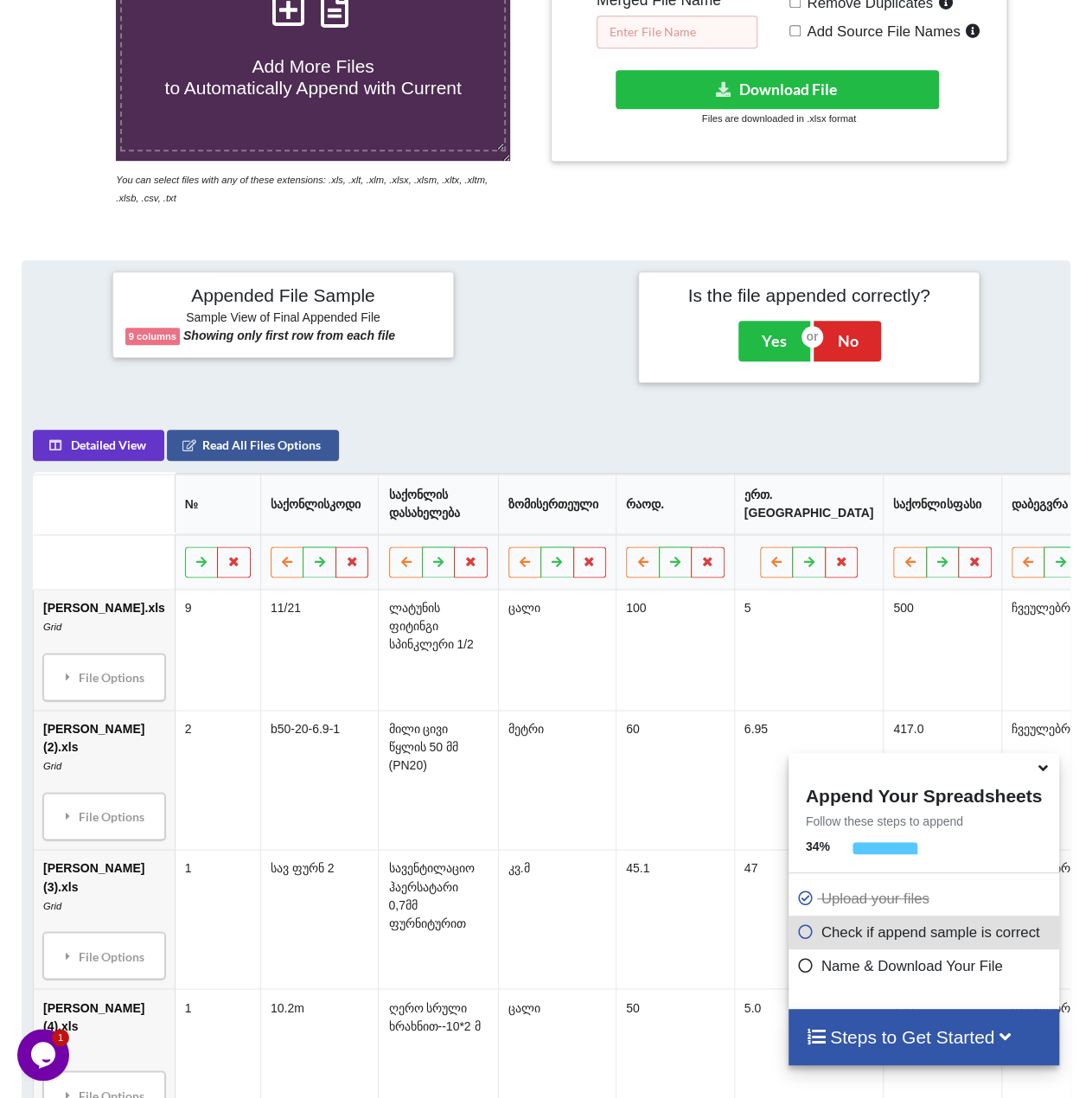
click at [649, 27] on input "text" at bounding box center [677, 32] width 161 height 33
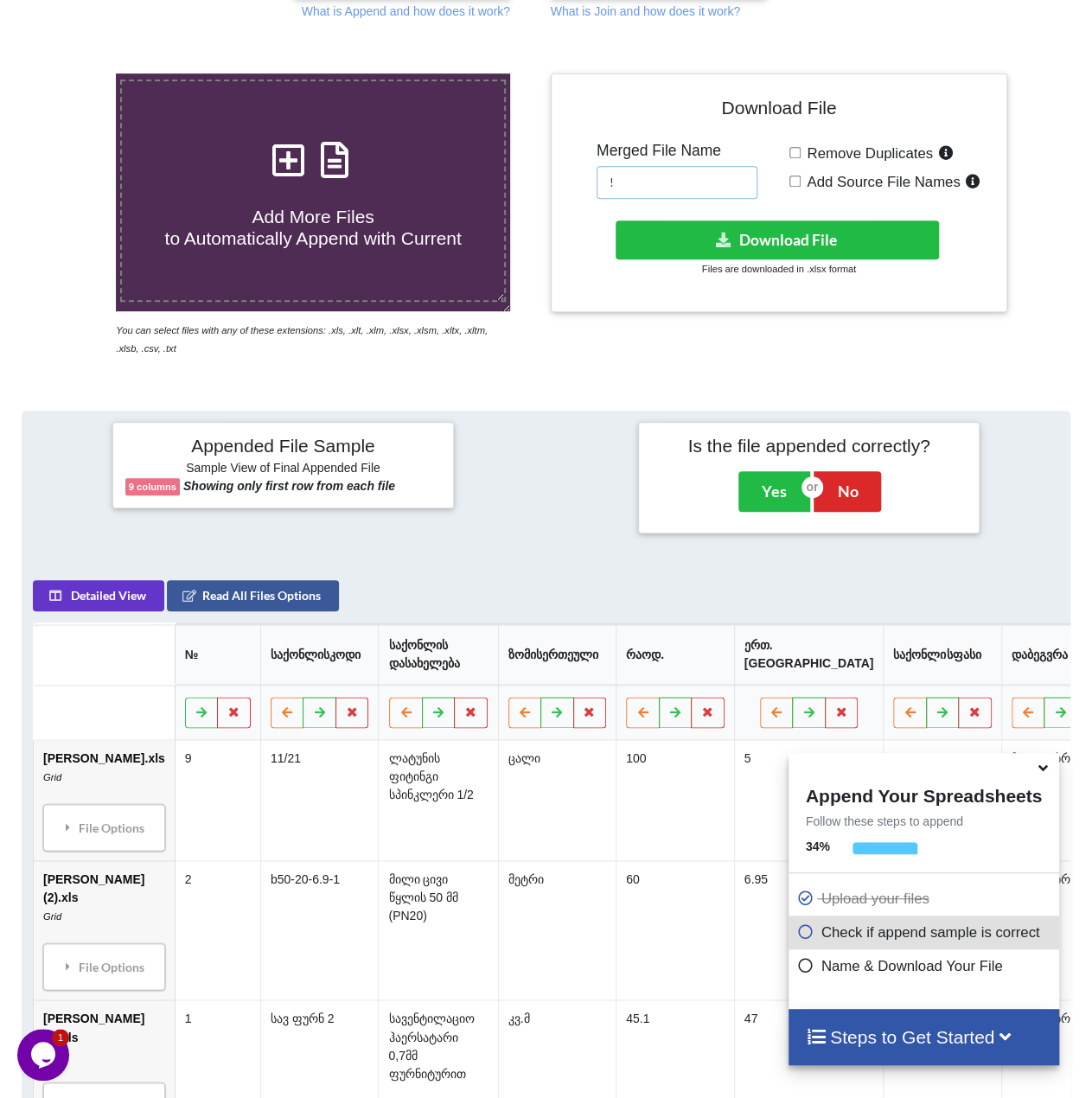
scroll to position [252, 0]
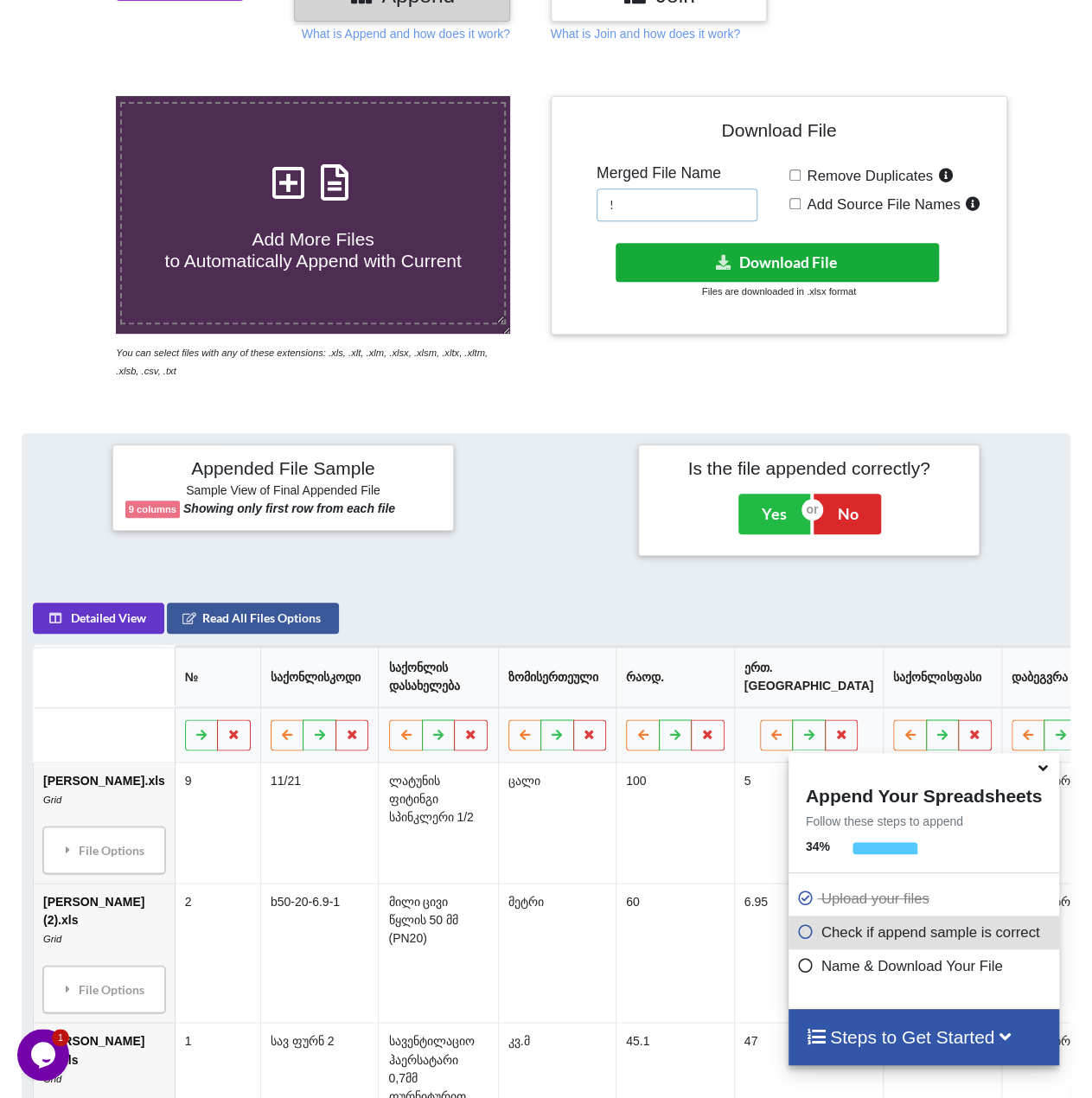
type input "!"
click at [731, 263] on icon at bounding box center [723, 261] width 18 height 13
